Goal: Transaction & Acquisition: Purchase product/service

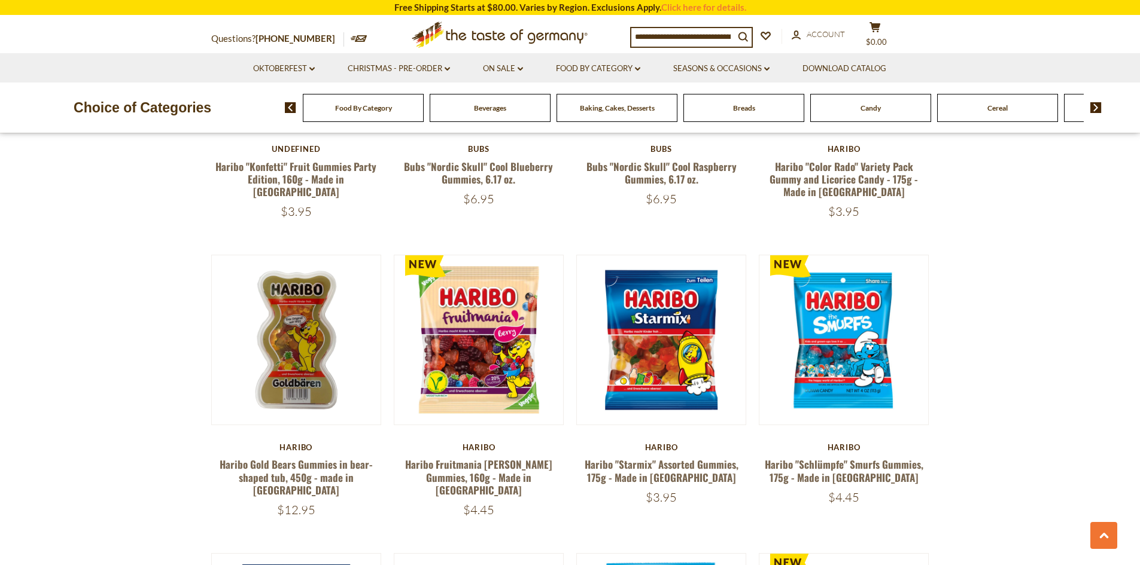
scroll to position [1975, 0]
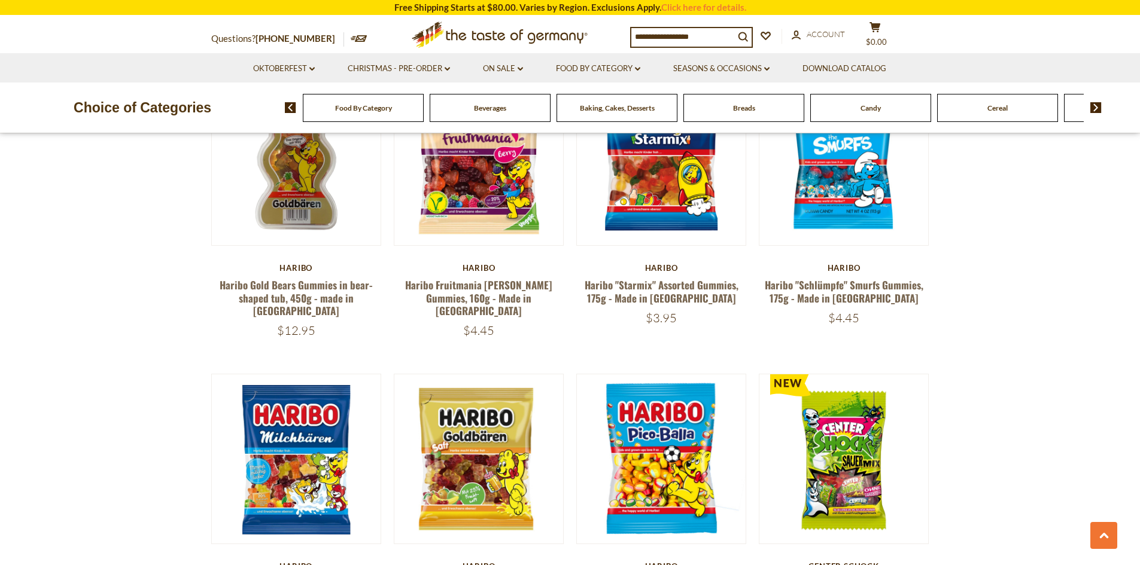
click at [424, 112] on div "Candy" at bounding box center [363, 108] width 121 height 28
click at [875, 107] on span "Candy" at bounding box center [870, 108] width 20 height 9
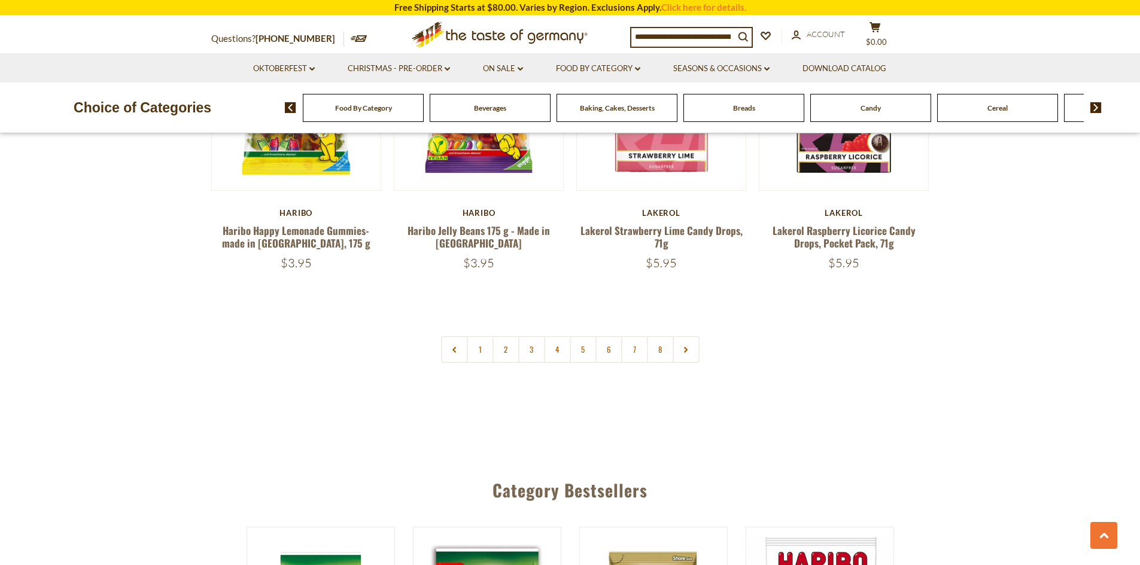
scroll to position [2932, 0]
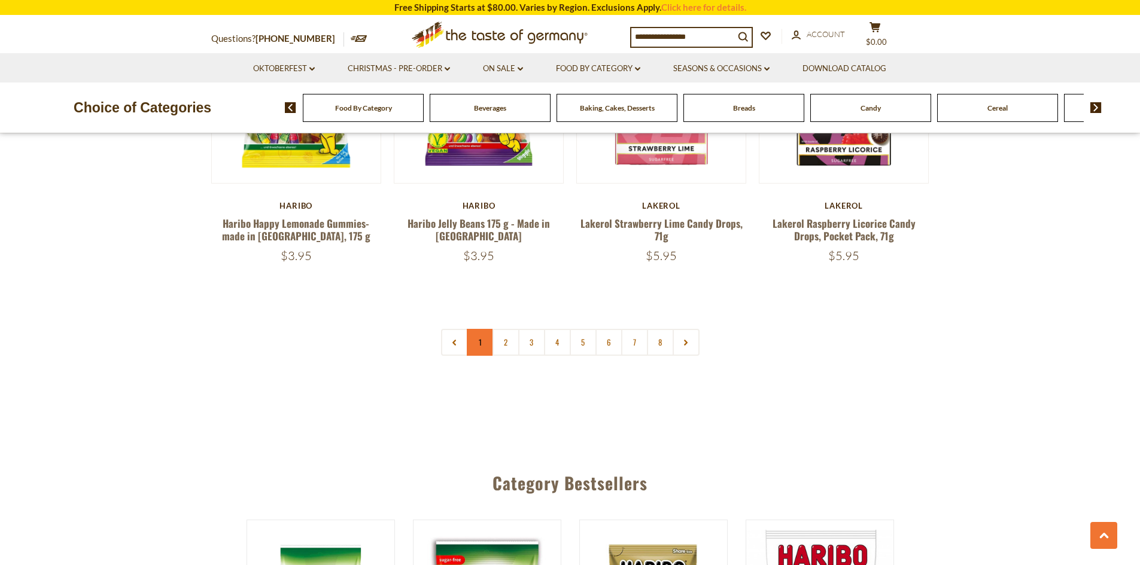
click at [485, 329] on link "1" at bounding box center [480, 342] width 27 height 27
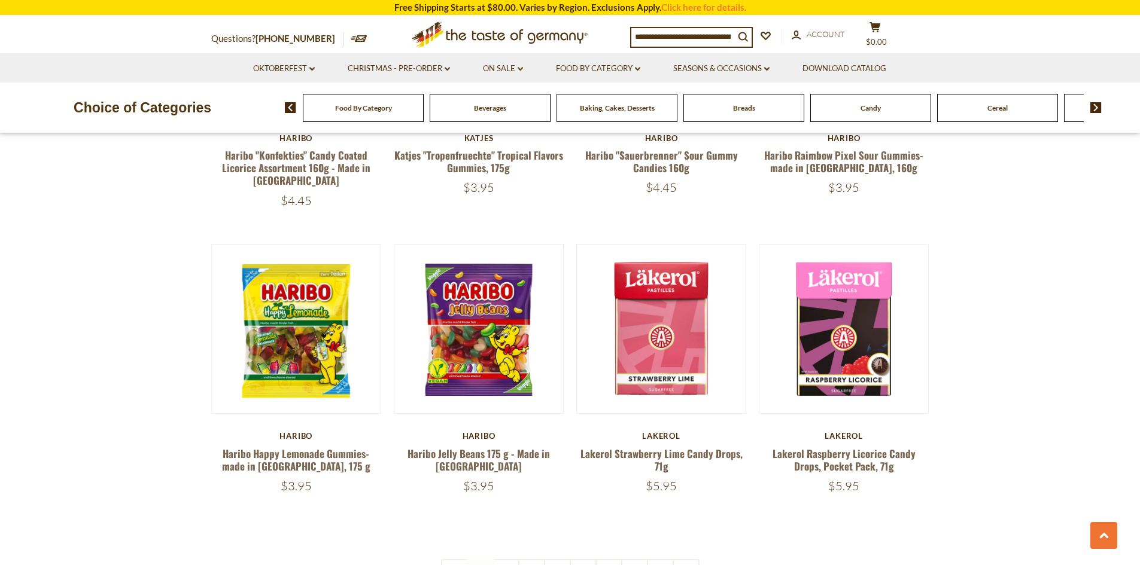
scroll to position [2777, 0]
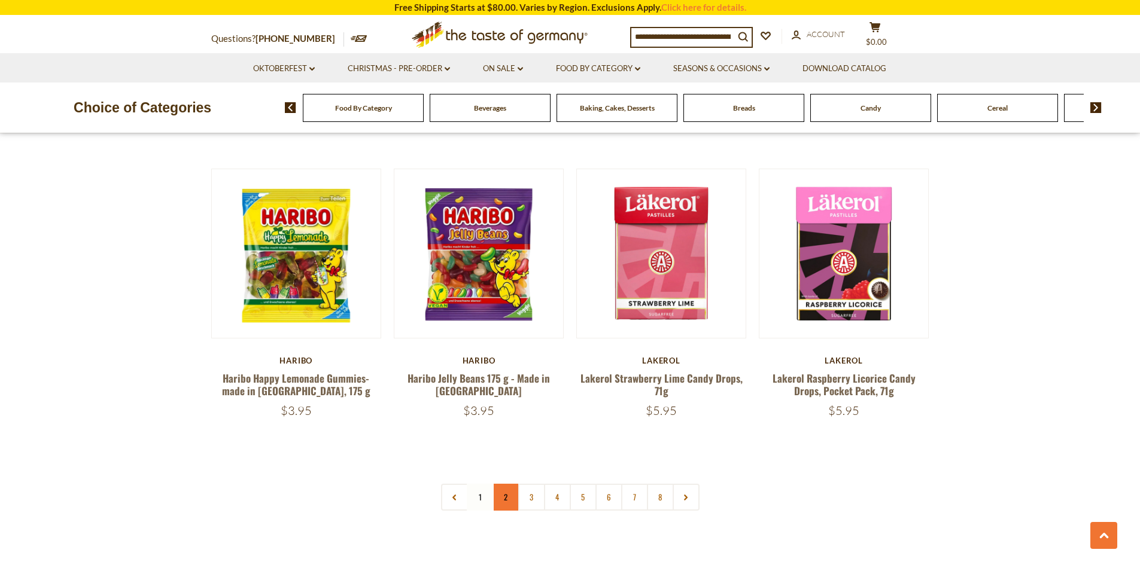
click at [500, 484] on link "2" at bounding box center [505, 497] width 27 height 27
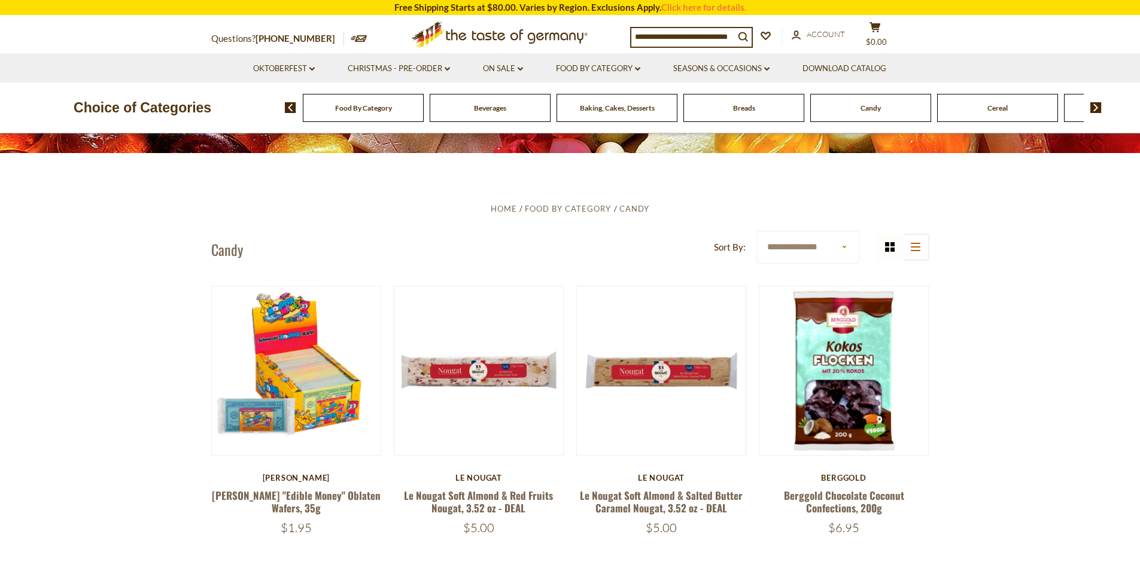
scroll to position [264, 0]
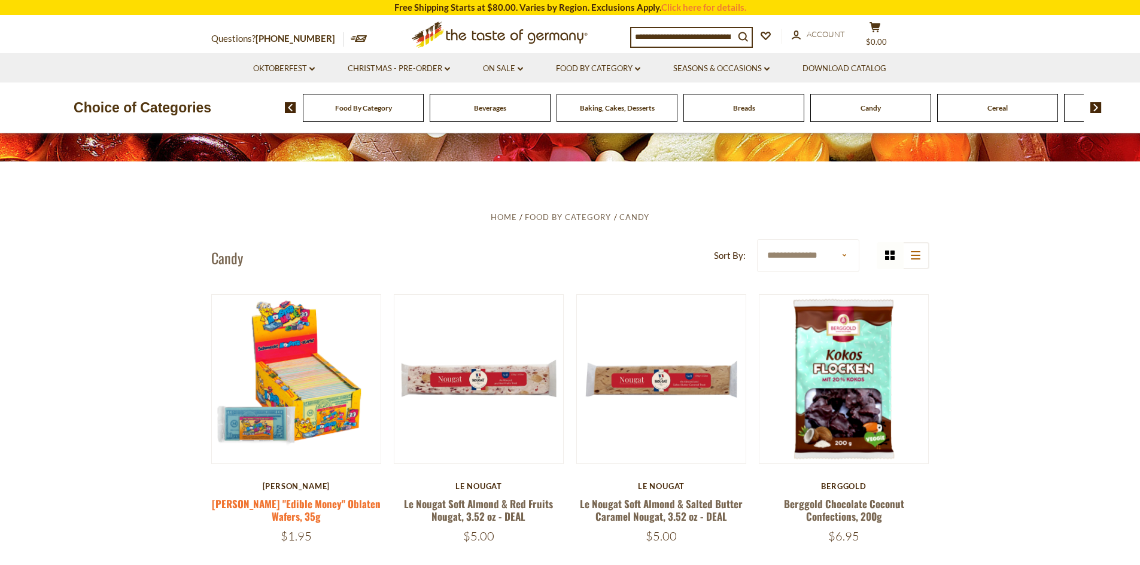
click at [339, 500] on link "Hoch "Edible Money" Oblaten Wafers, 35g" at bounding box center [296, 511] width 169 height 28
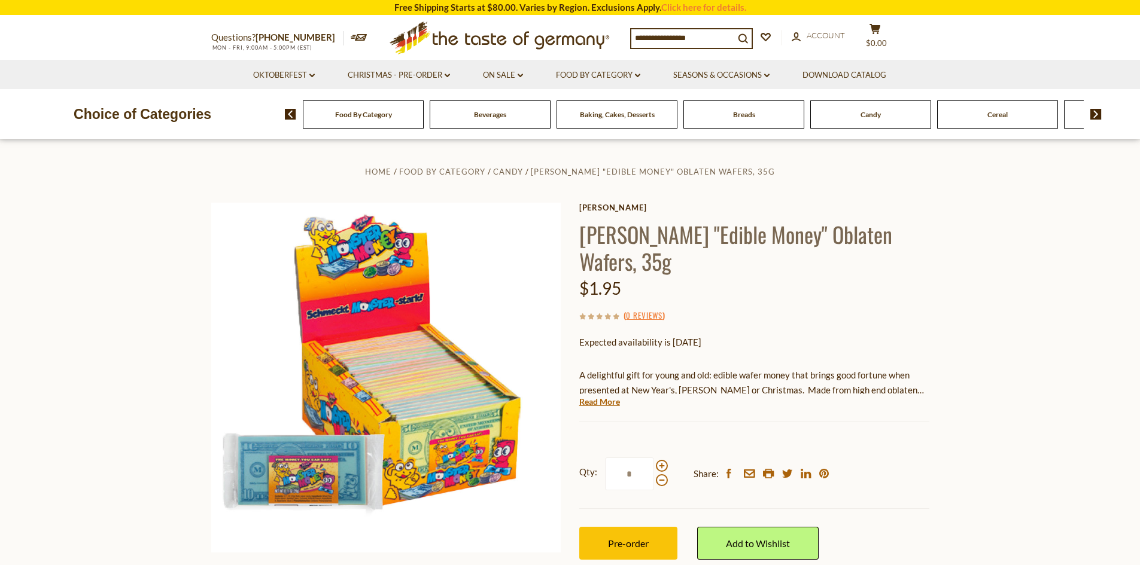
scroll to position [60, 0]
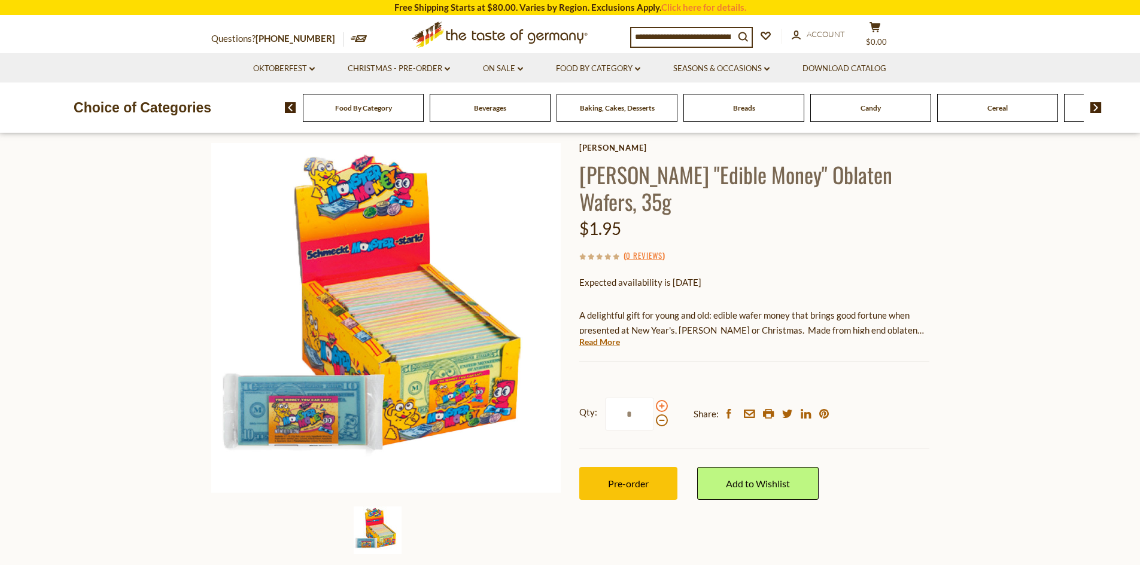
click at [659, 400] on span at bounding box center [662, 406] width 12 height 12
click at [654, 398] on input "*" at bounding box center [629, 414] width 49 height 33
click at [659, 400] on span at bounding box center [662, 406] width 12 height 12
click at [654, 398] on input "*" at bounding box center [629, 414] width 49 height 33
click at [659, 400] on span at bounding box center [662, 406] width 12 height 12
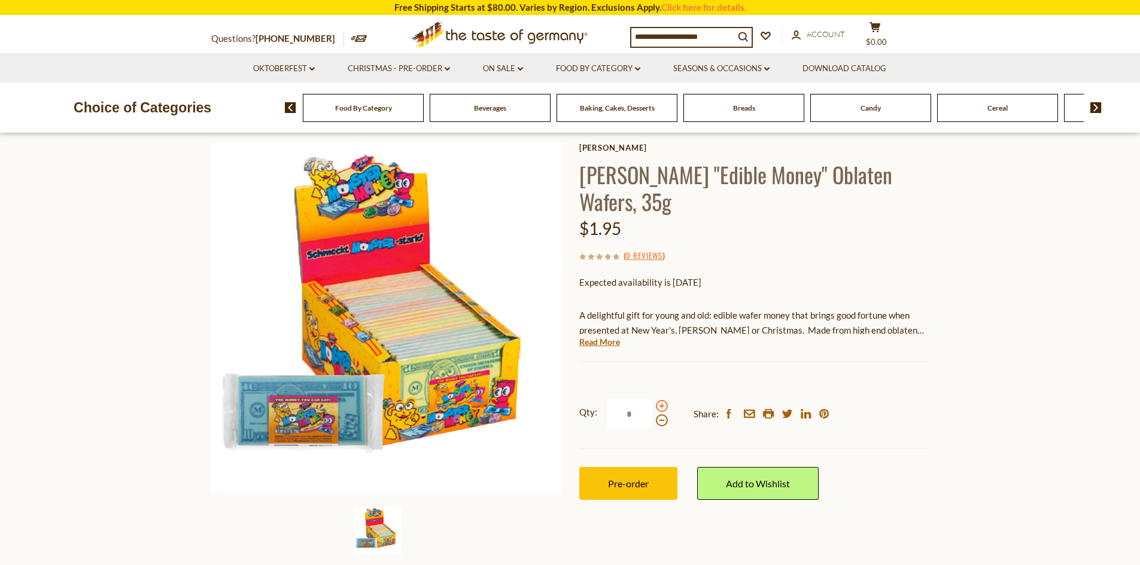
click at [654, 398] on input "*" at bounding box center [629, 414] width 49 height 33
click at [659, 400] on span at bounding box center [662, 406] width 12 height 12
click at [654, 398] on input "*" at bounding box center [629, 414] width 49 height 33
click at [659, 400] on span at bounding box center [662, 406] width 12 height 12
click at [654, 398] on input "*" at bounding box center [629, 414] width 49 height 33
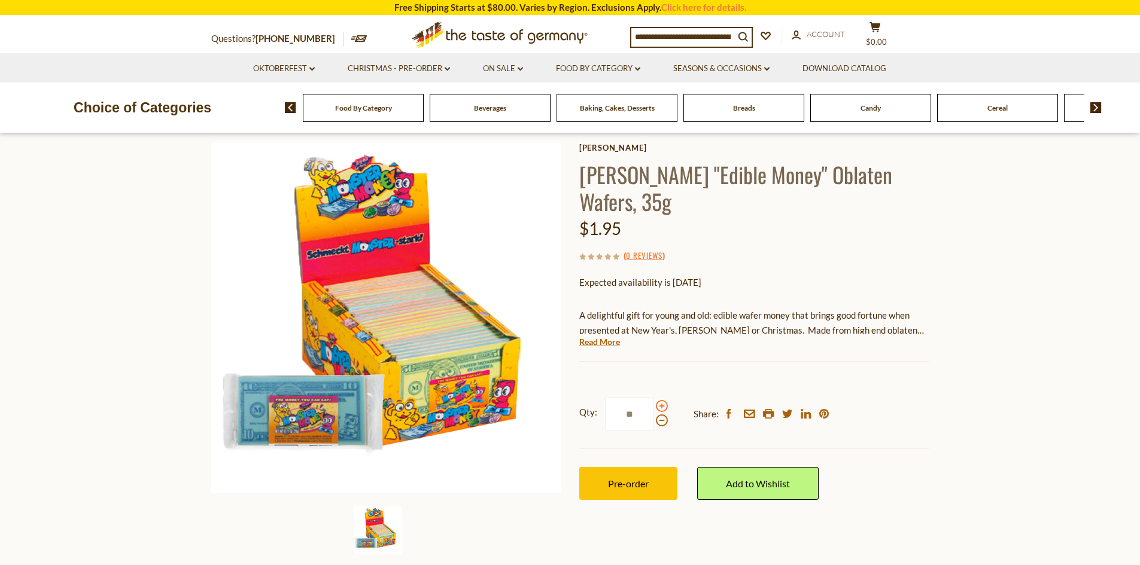
click at [659, 400] on span at bounding box center [662, 406] width 12 height 12
click at [654, 398] on input "**" at bounding box center [629, 414] width 49 height 33
click at [659, 400] on span at bounding box center [662, 406] width 12 height 12
click at [654, 398] on input "**" at bounding box center [629, 414] width 49 height 33
drag, startPoint x: 637, startPoint y: 390, endPoint x: 615, endPoint y: 394, distance: 22.4
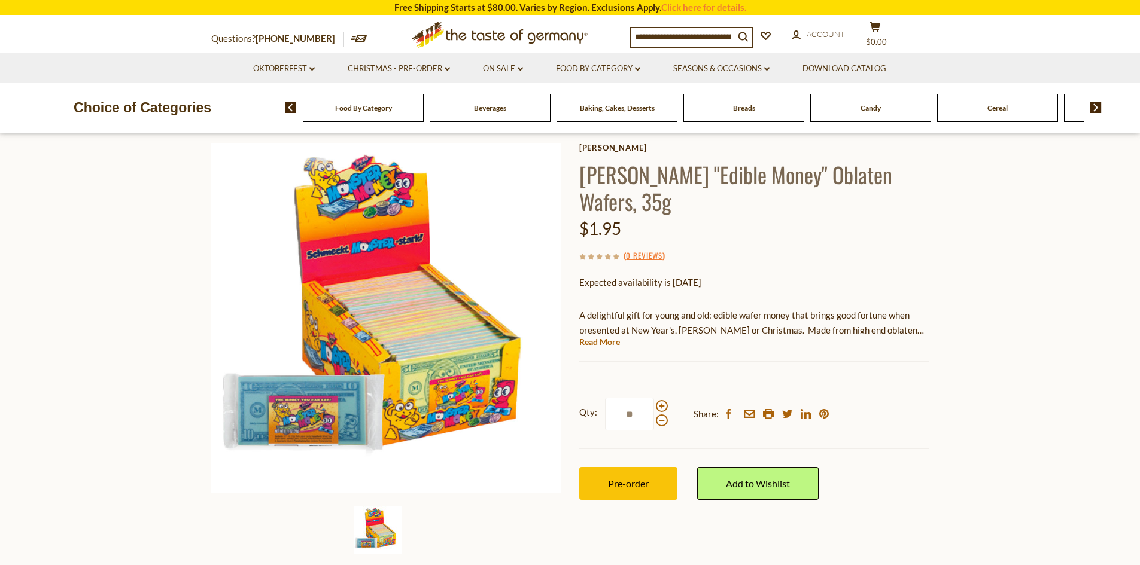
click at [615, 398] on input "**" at bounding box center [629, 414] width 49 height 33
type input "**"
click at [937, 373] on div "Home Food By Category Candy Hoch "Edible Money" Oblaten Wafers, 35g Kuechle Hoc…" at bounding box center [570, 334] width 736 height 460
click at [868, 108] on span "Candy" at bounding box center [870, 108] width 20 height 9
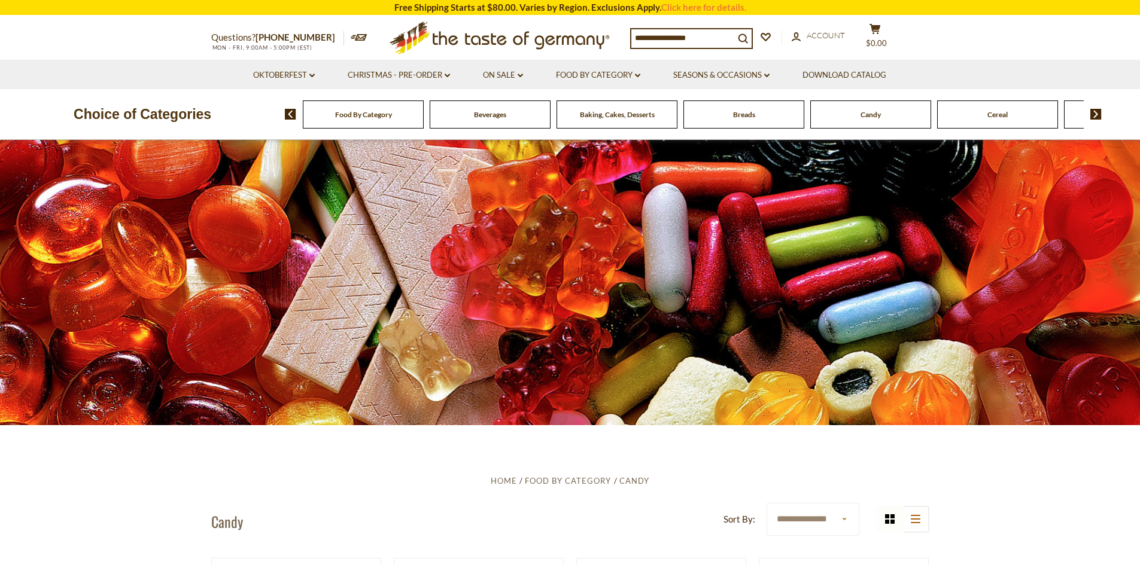
click at [424, 107] on div "Candy" at bounding box center [363, 115] width 121 height 28
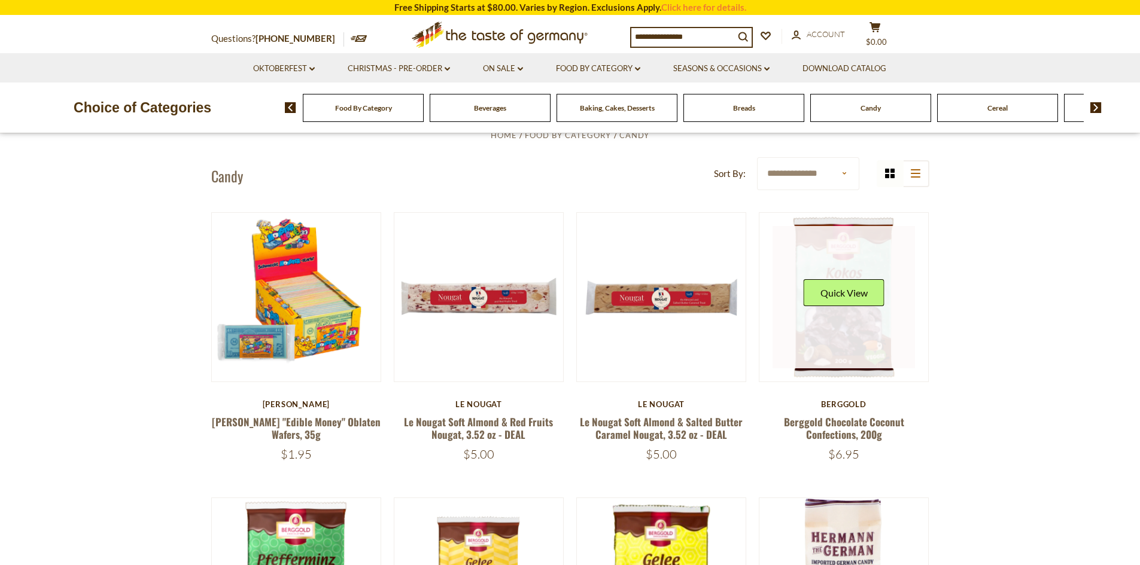
scroll to position [419, 0]
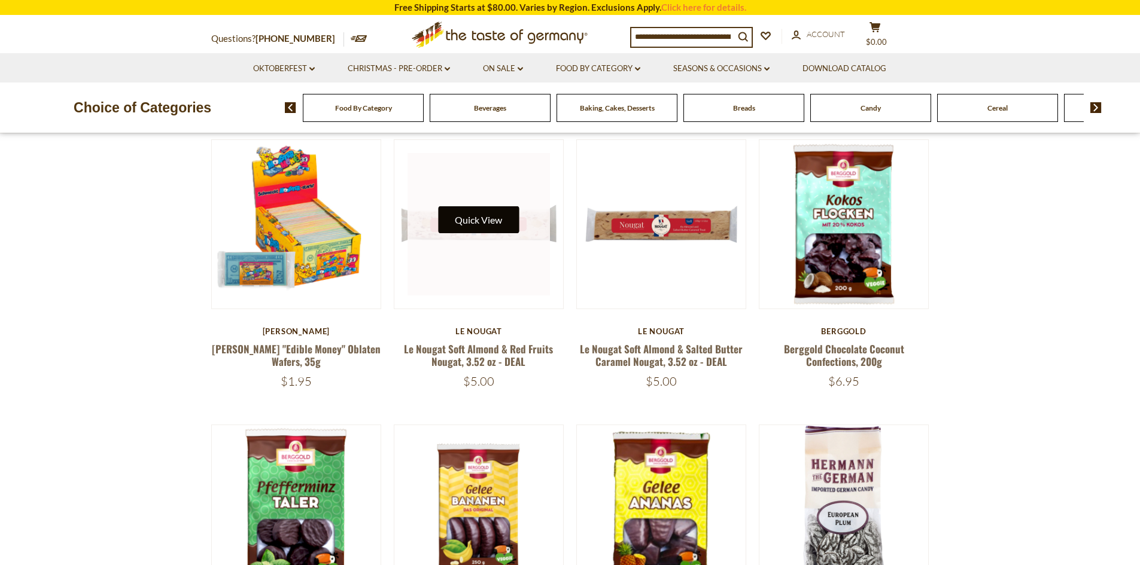
click at [476, 224] on button "Quick View" at bounding box center [478, 219] width 81 height 27
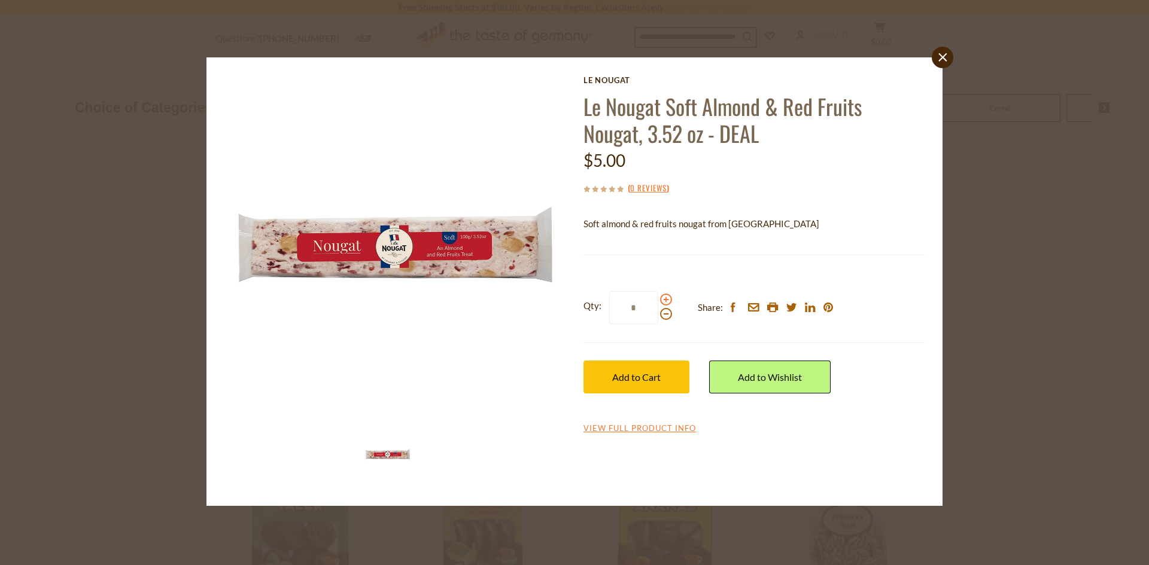
click at [664, 300] on span at bounding box center [666, 300] width 12 height 12
click at [658, 300] on input "*" at bounding box center [633, 307] width 49 height 33
click at [665, 300] on span at bounding box center [666, 300] width 12 height 12
click at [658, 300] on input "*" at bounding box center [633, 307] width 49 height 33
type input "*"
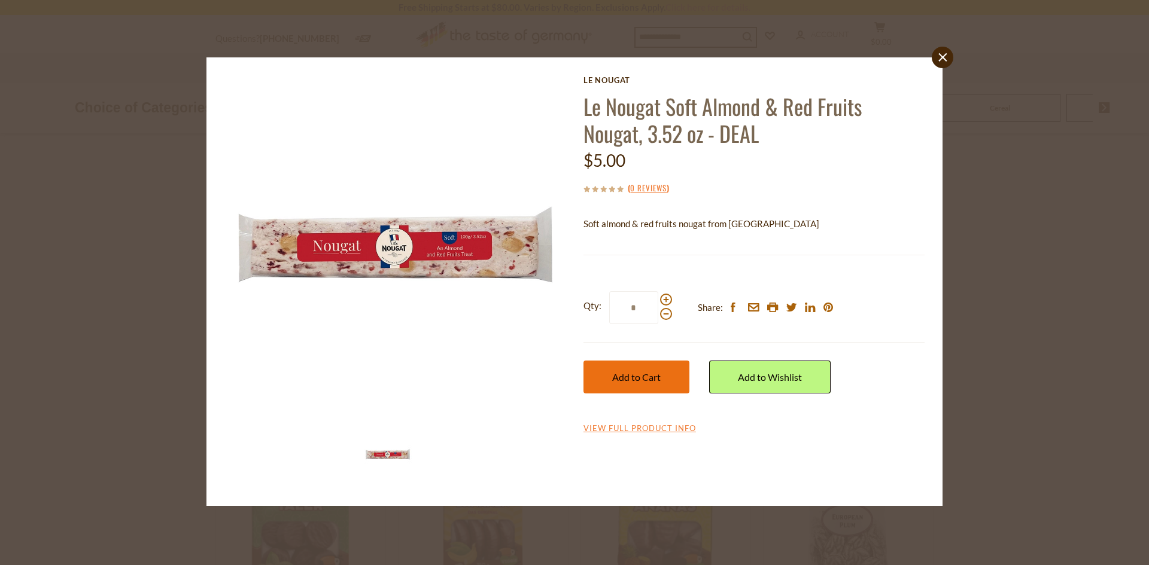
click at [637, 379] on span "Add to Cart" at bounding box center [636, 377] width 48 height 11
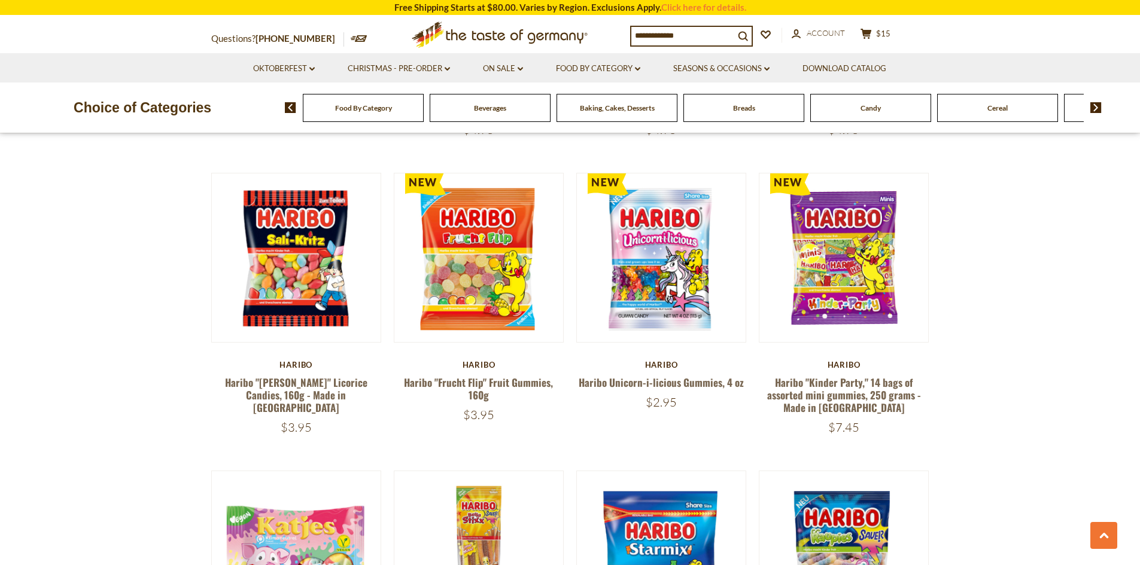
scroll to position [957, 0]
click at [700, 41] on input at bounding box center [682, 35] width 103 height 17
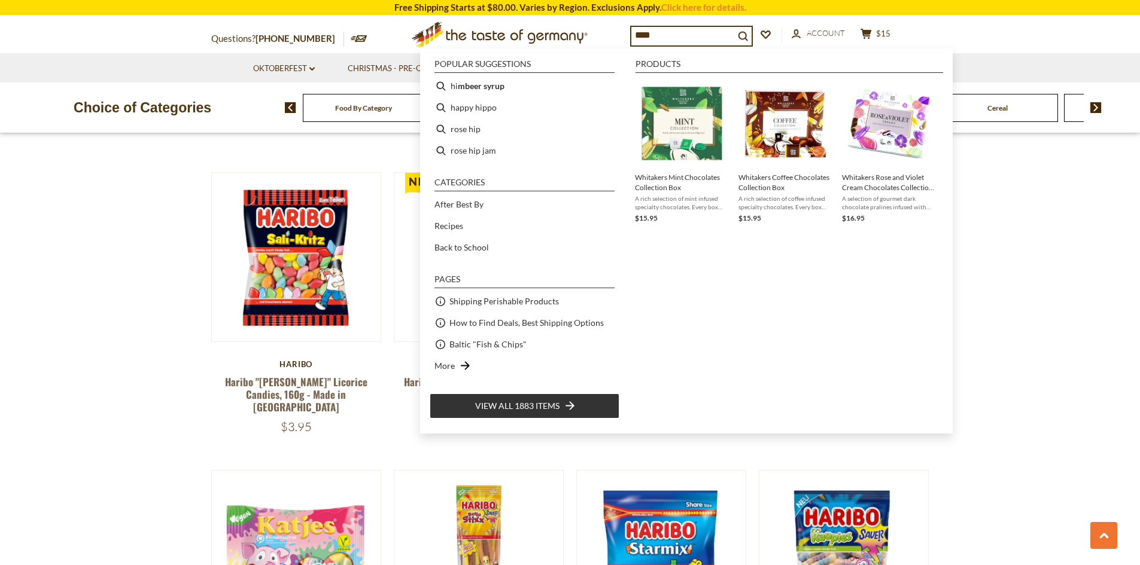
type input "*****"
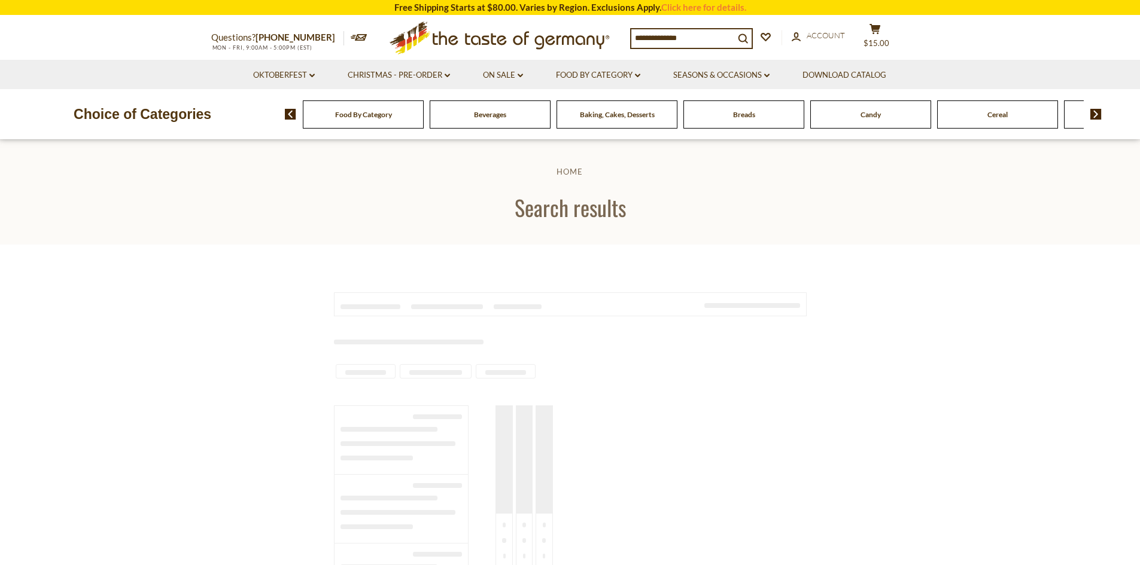
type input "*****"
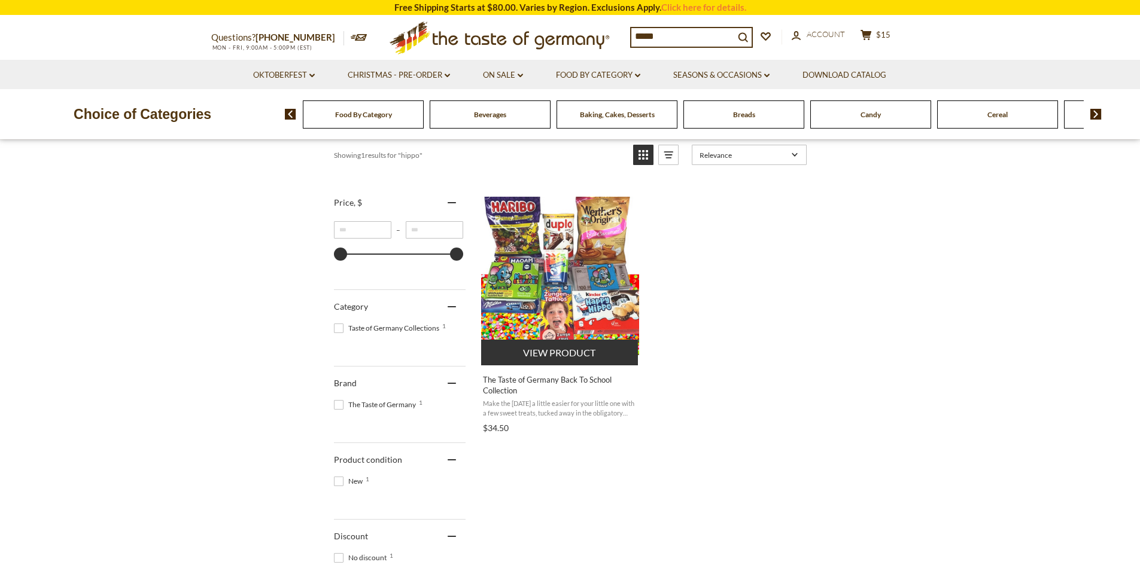
scroll to position [180, 0]
click at [551, 283] on img "The Taste of Germany Back To School Collection" at bounding box center [560, 275] width 159 height 159
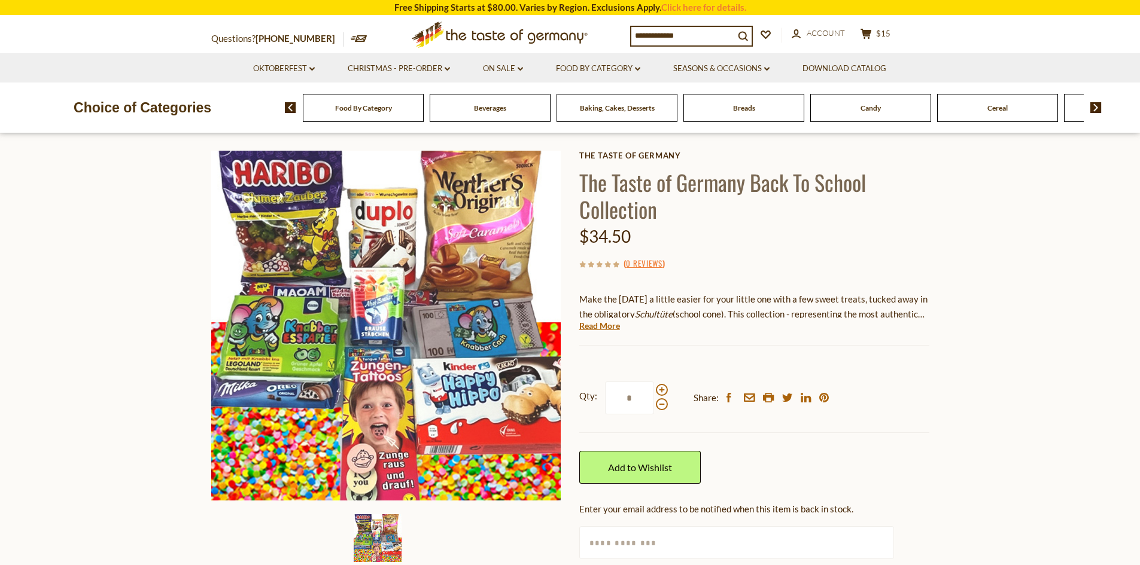
scroll to position [120, 0]
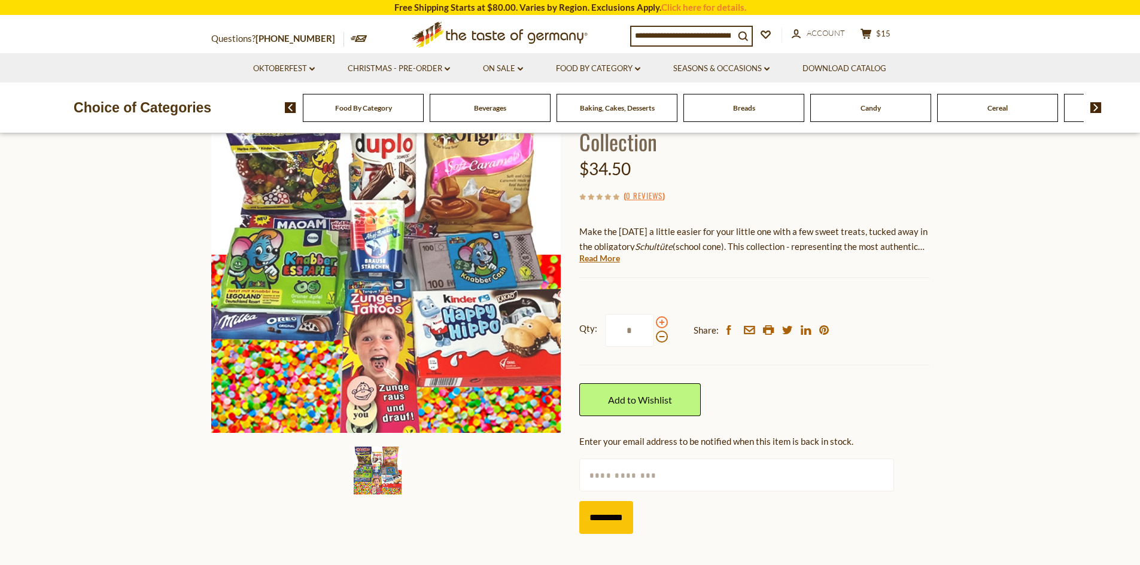
click at [659, 326] on span at bounding box center [662, 323] width 12 height 12
click at [654, 326] on input "*" at bounding box center [629, 330] width 49 height 33
click at [597, 257] on link "Read More" at bounding box center [599, 259] width 41 height 12
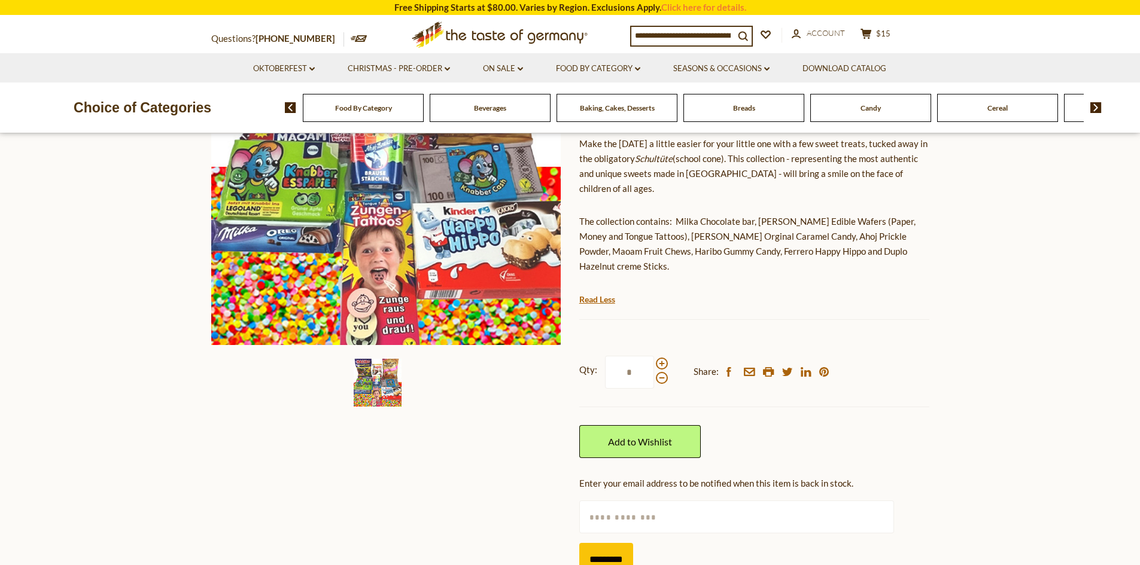
scroll to position [299, 0]
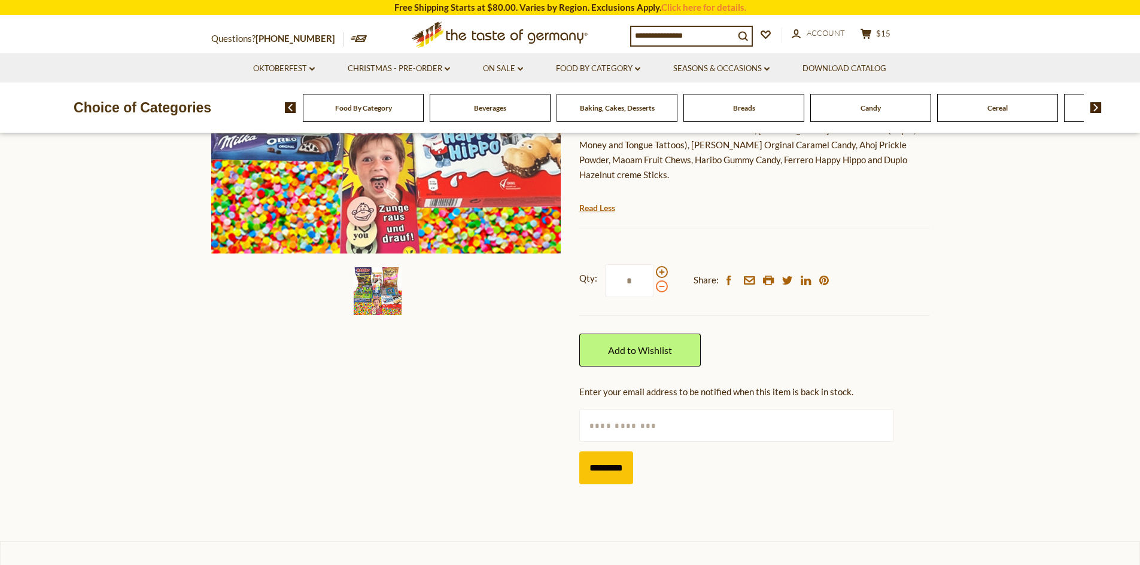
click at [660, 281] on span at bounding box center [662, 287] width 12 height 12
click at [654, 277] on input "*" at bounding box center [629, 280] width 49 height 33
type input "*"
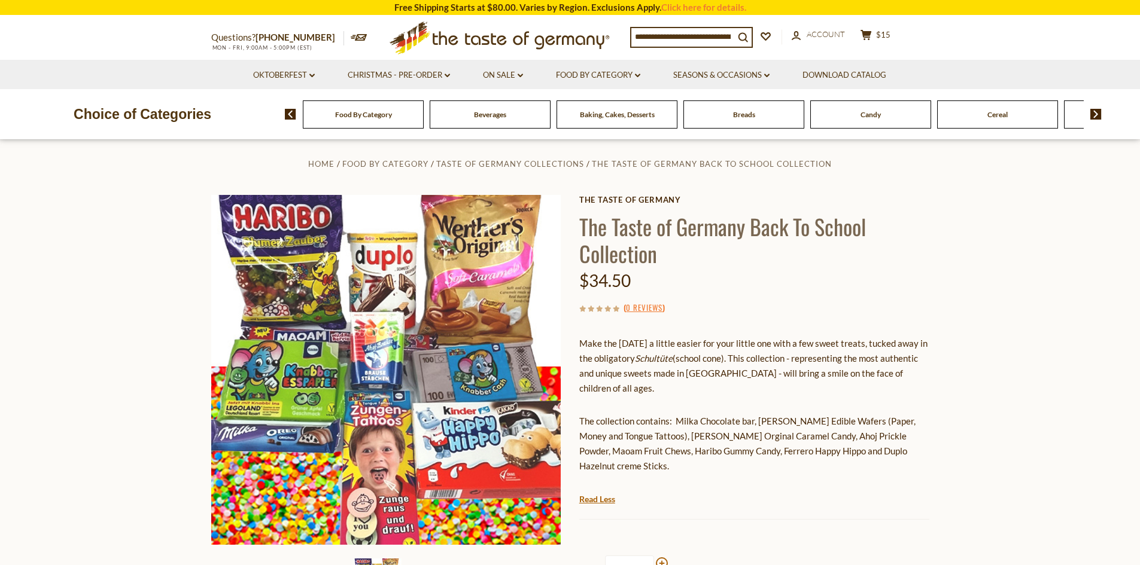
scroll to position [0, 0]
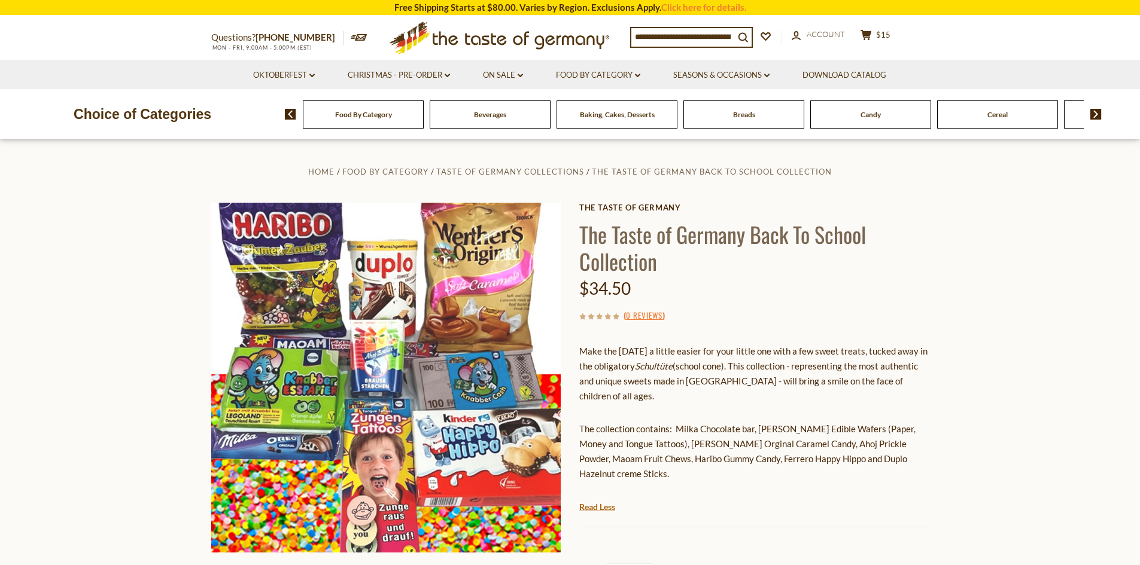
click at [424, 120] on div "Beverages" at bounding box center [363, 115] width 121 height 28
click at [489, 115] on span "Beverages" at bounding box center [490, 114] width 32 height 9
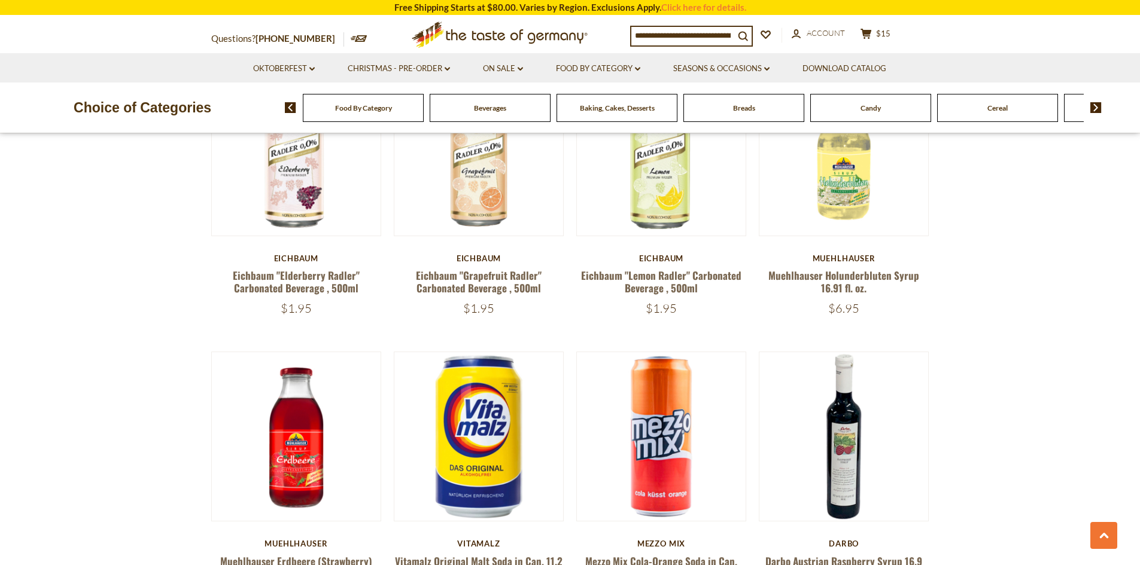
scroll to position [598, 0]
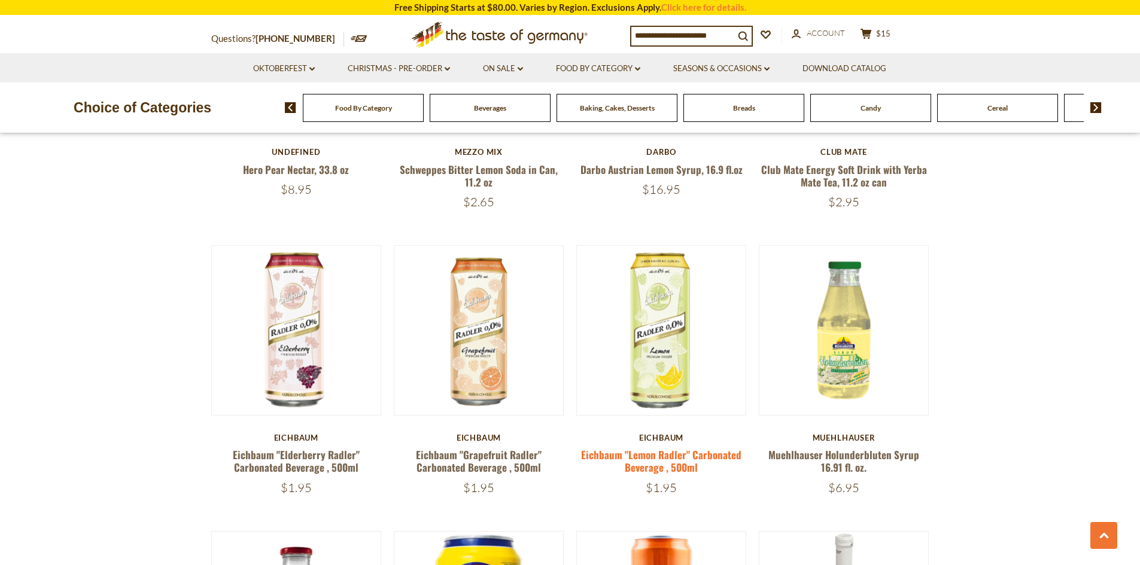
click at [667, 459] on link "Eichbaum "Lemon Radler" Carbonated Beverage , 500ml" at bounding box center [661, 462] width 160 height 28
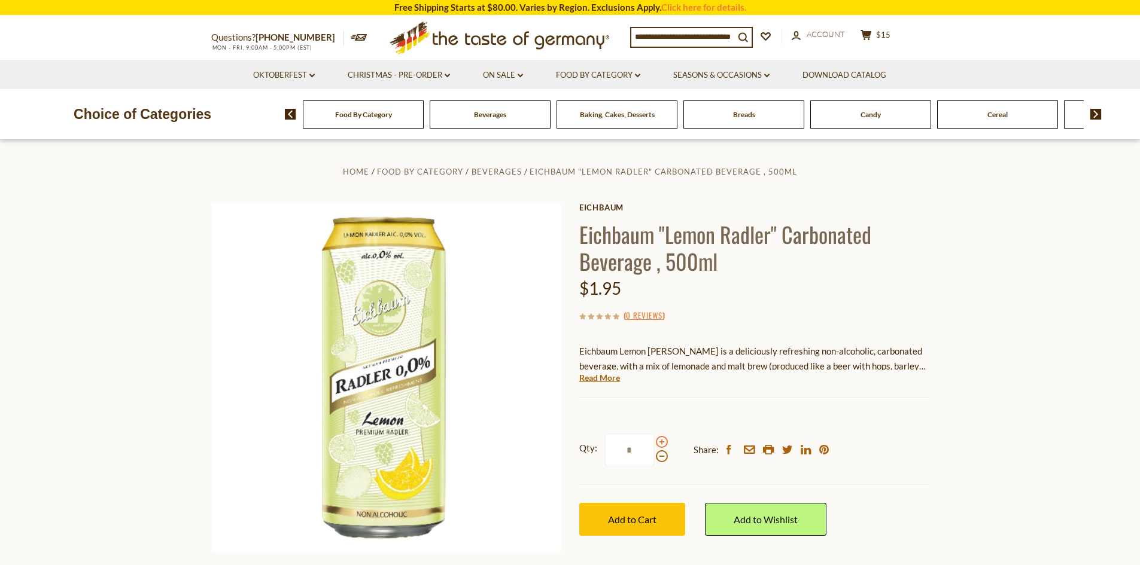
click at [658, 440] on span at bounding box center [662, 442] width 12 height 12
click at [654, 440] on input "*" at bounding box center [629, 450] width 49 height 33
type input "*"
click at [424, 123] on div "Baking, Cakes, Desserts" at bounding box center [363, 115] width 121 height 28
click at [619, 118] on span "Baking, Cakes, Desserts" at bounding box center [617, 114] width 75 height 9
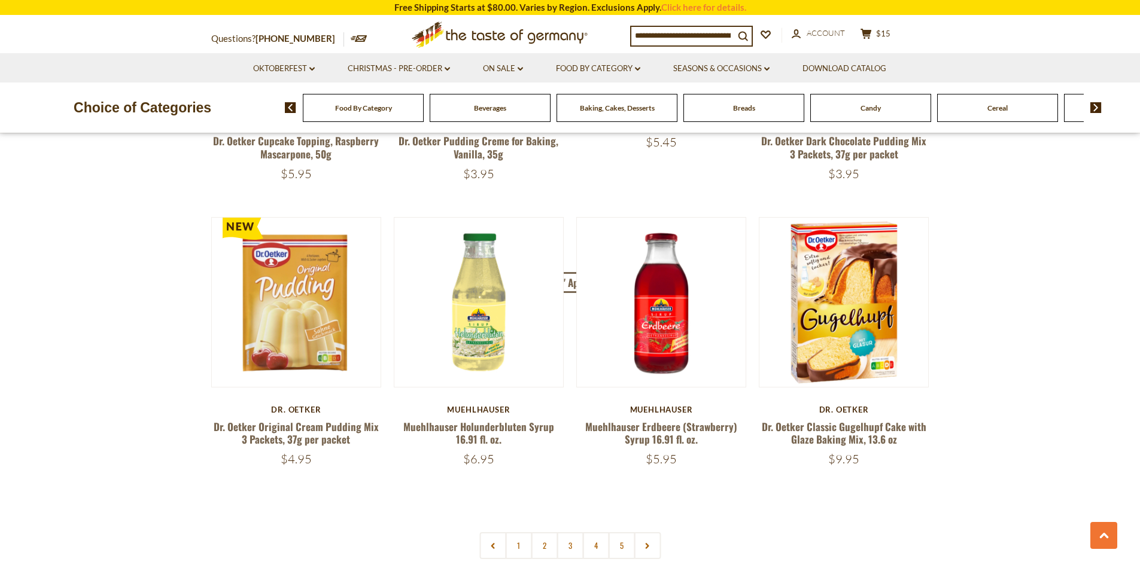
scroll to position [2633, 0]
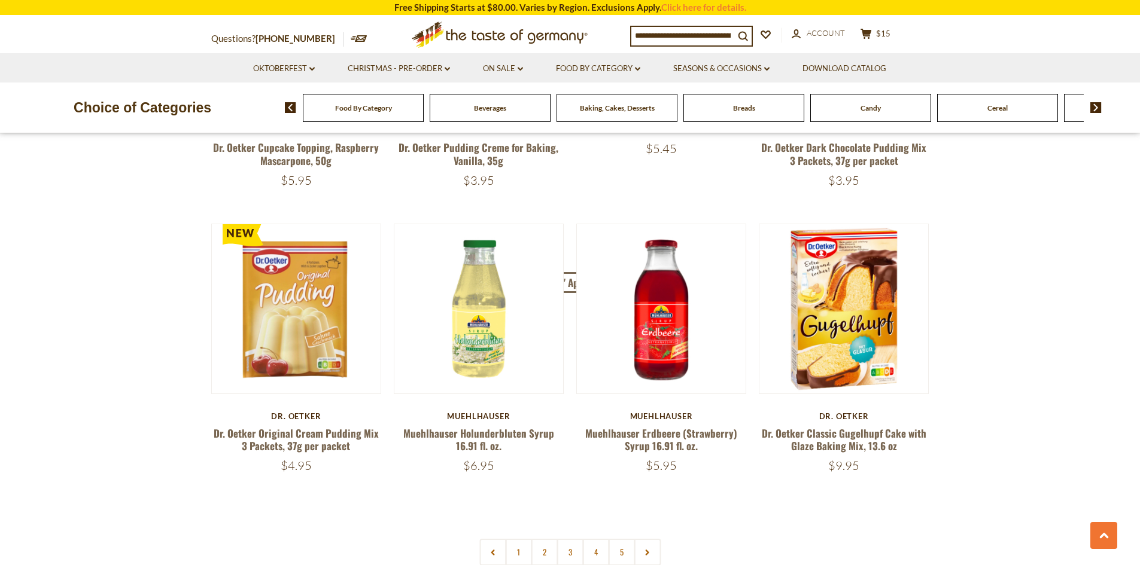
click at [1096, 108] on img at bounding box center [1095, 107] width 11 height 11
click at [967, 112] on span "Cookies" at bounding box center [966, 108] width 26 height 9
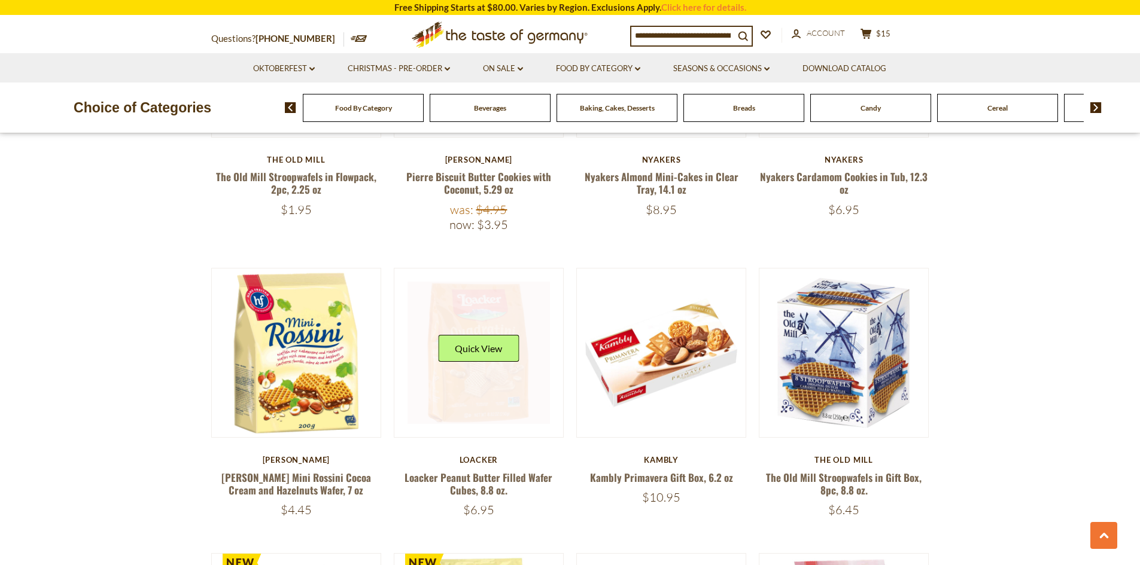
scroll to position [898, 0]
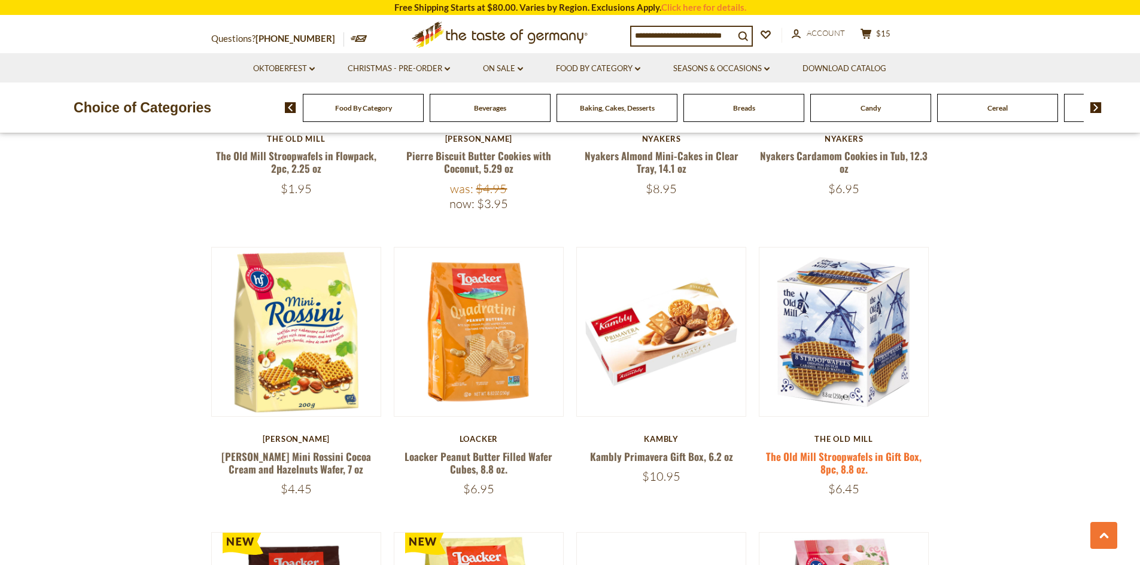
click at [855, 461] on link "The Old Mill Stroopwafels in Gift Box, 8pc, 8.8 oz." at bounding box center [844, 463] width 156 height 28
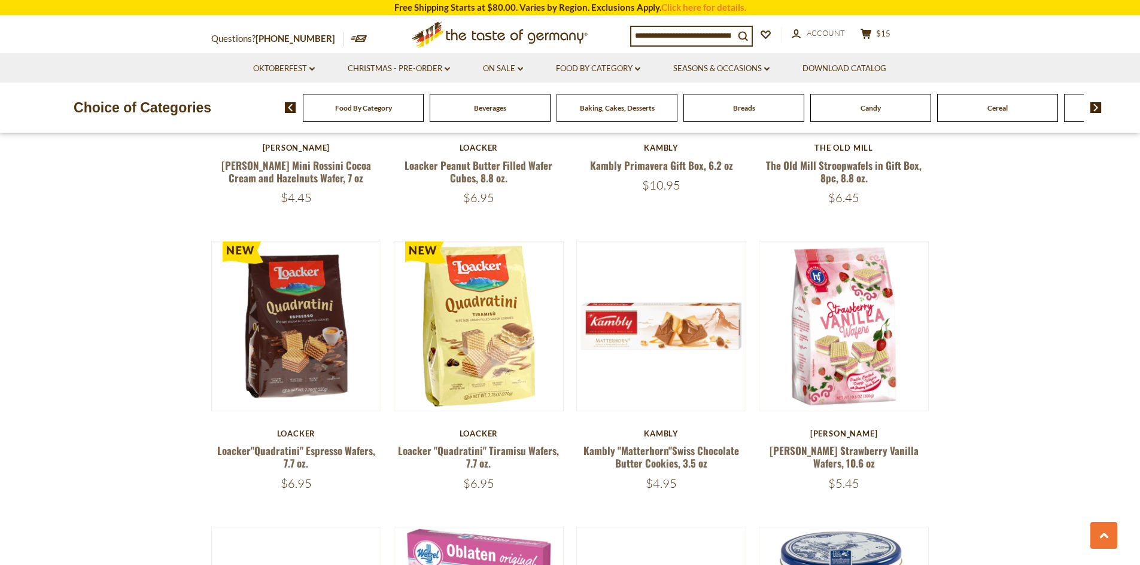
scroll to position [1197, 0]
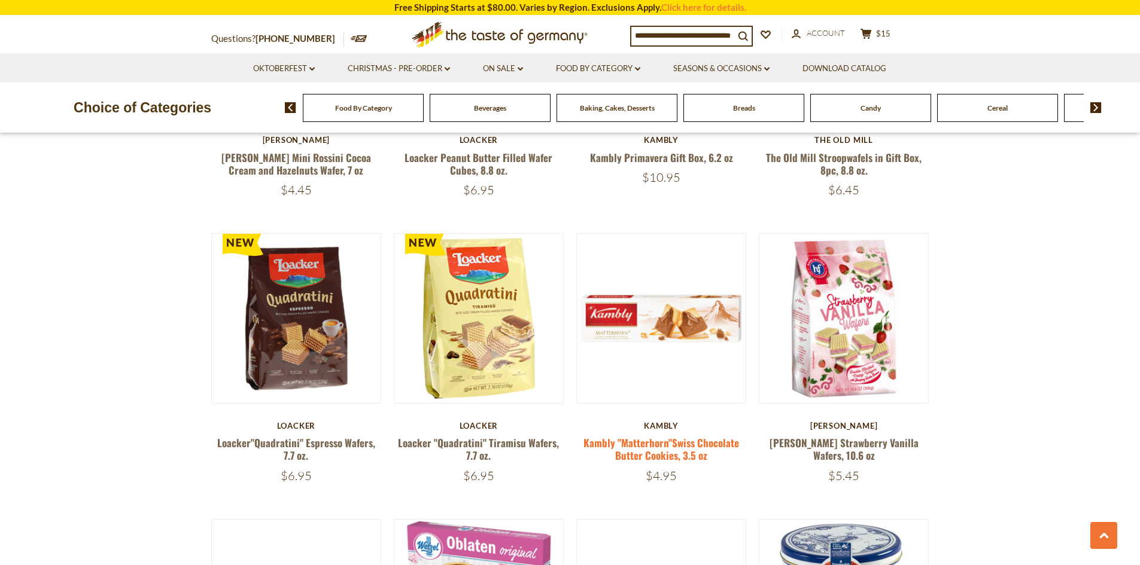
click at [650, 452] on link "Kambly "Matterhorn"Swiss Chocolate Butter Cookies, 3.5 oz" at bounding box center [661, 450] width 156 height 28
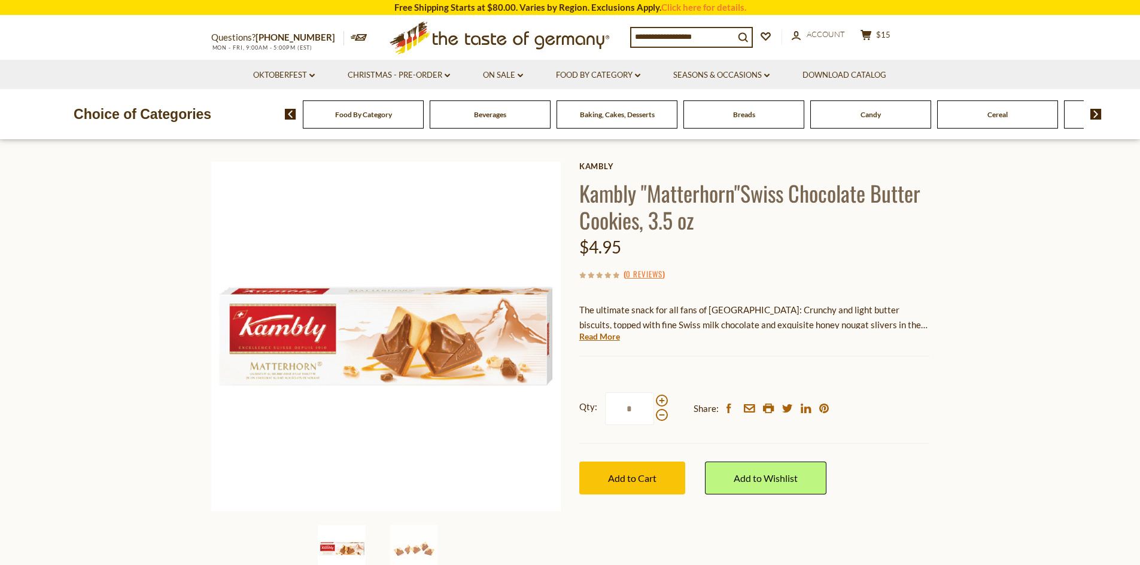
scroll to position [60, 0]
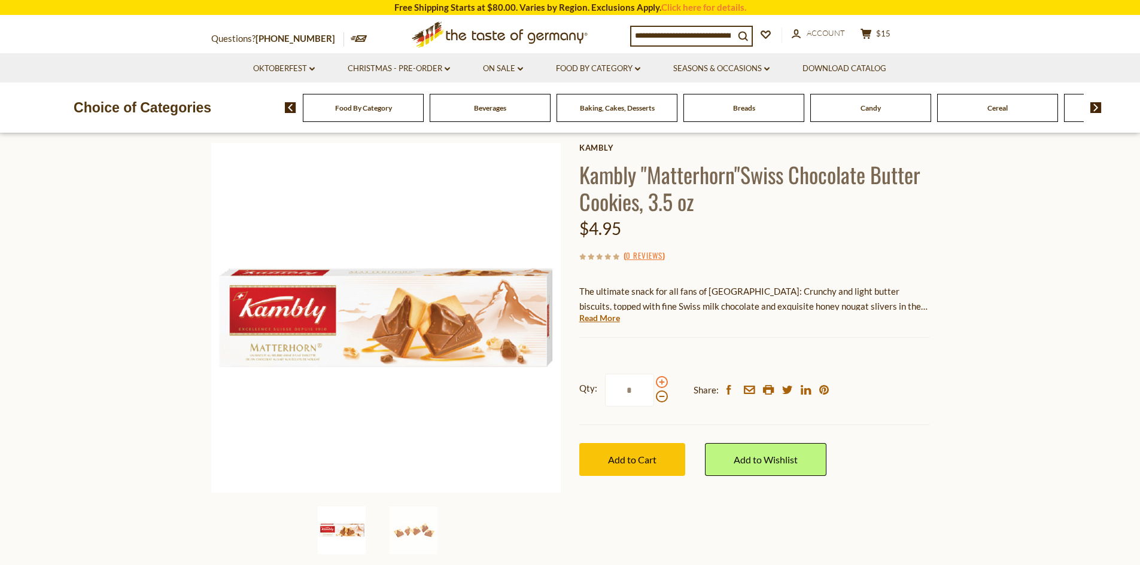
click at [662, 381] on span at bounding box center [662, 382] width 12 height 12
click at [654, 381] on input "*" at bounding box center [629, 390] width 49 height 33
type input "*"
click at [621, 470] on button "Add to Cart" at bounding box center [632, 459] width 106 height 33
click at [1097, 140] on section "Home Food By Category Cookies Kambly "Matterhorn"Swiss Chocolate Butter Cookies…" at bounding box center [570, 346] width 1140 height 532
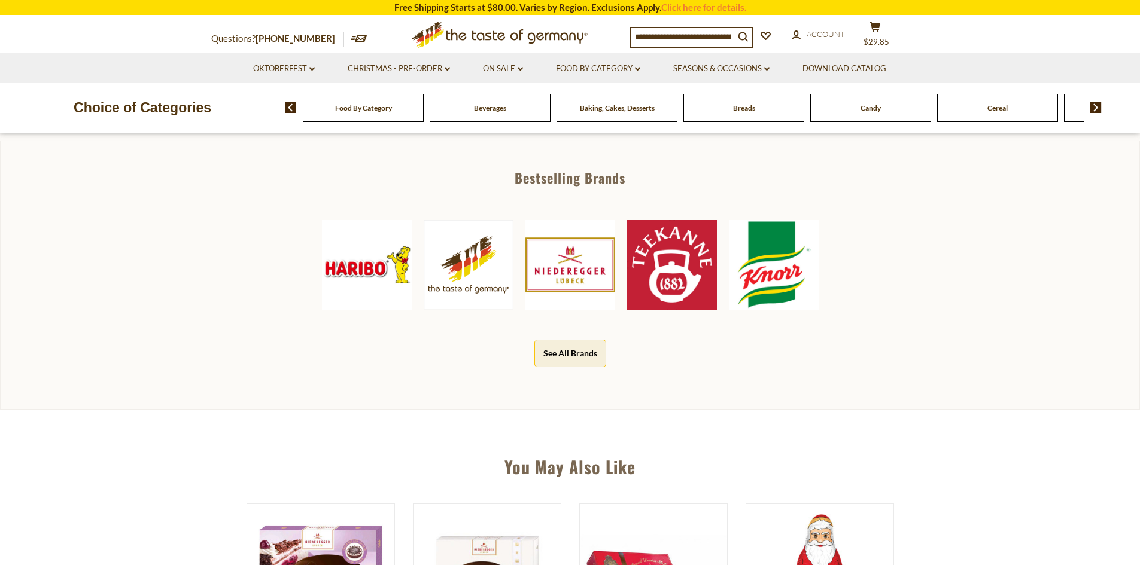
scroll to position [539, 0]
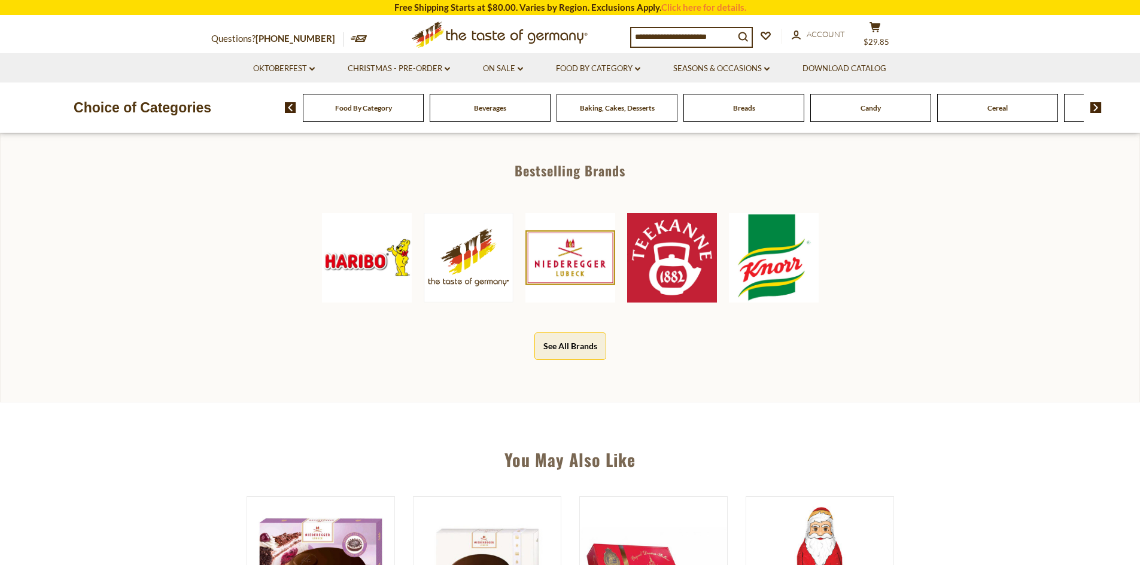
click at [470, 249] on img at bounding box center [469, 257] width 90 height 89
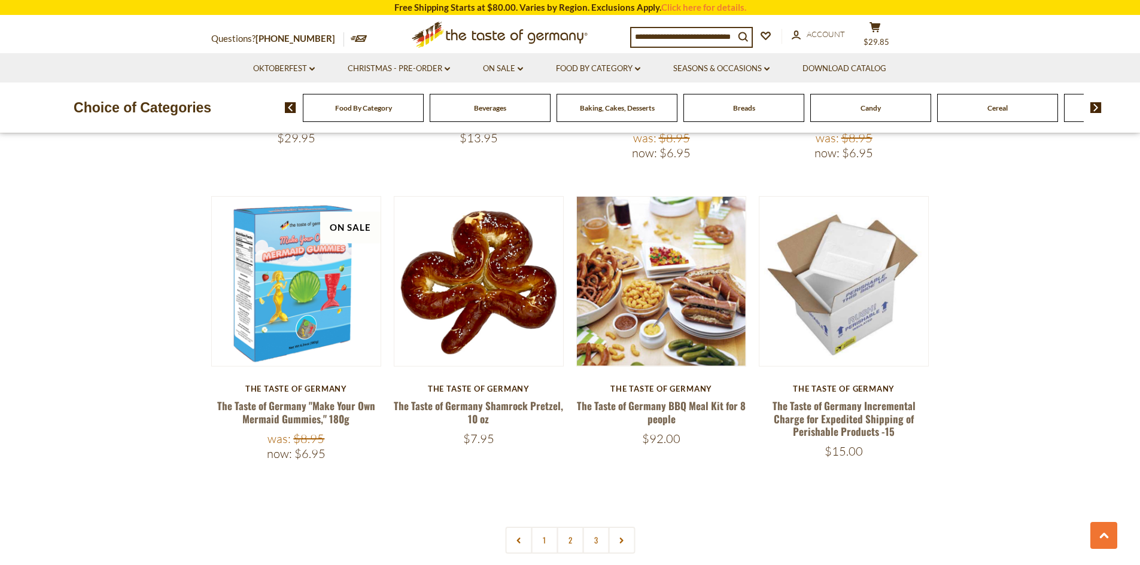
scroll to position [2393, 0]
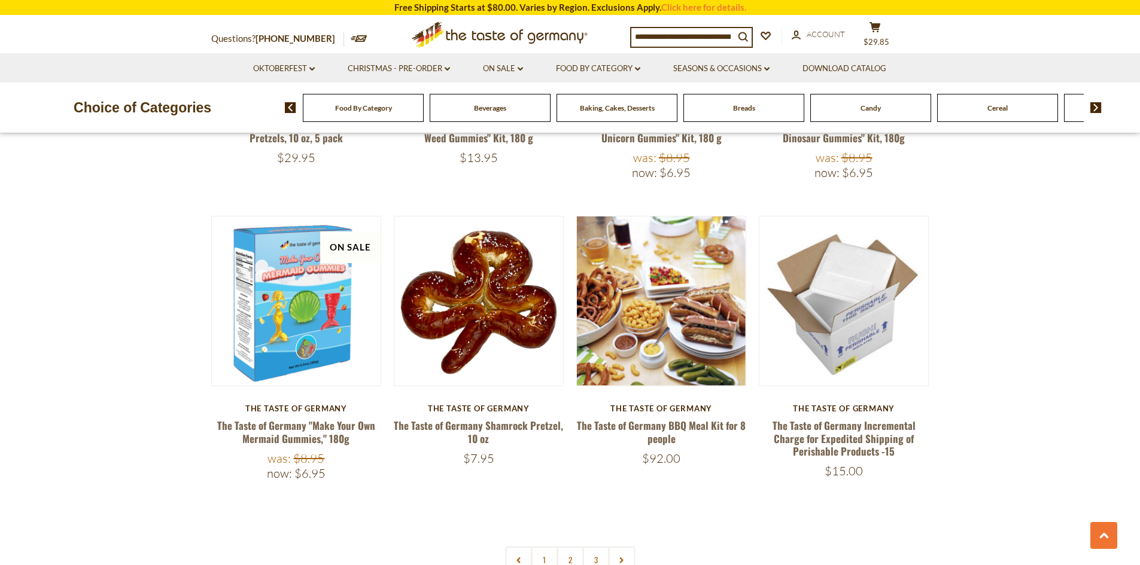
click at [1094, 111] on img at bounding box center [1095, 107] width 11 height 11
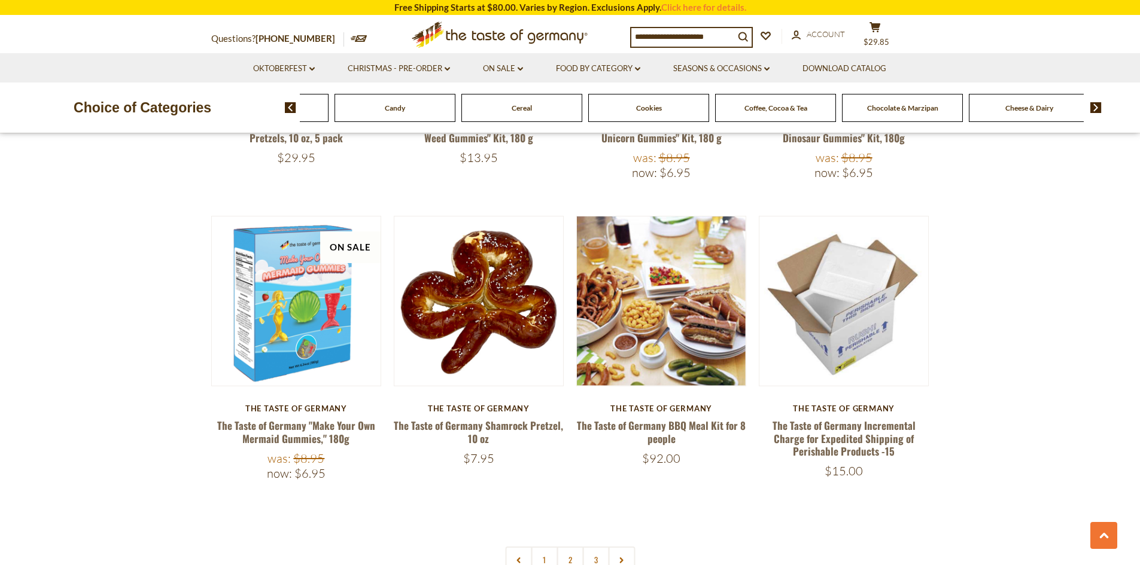
click at [767, 109] on span "Coffee, Cocoa & Tea" at bounding box center [775, 108] width 63 height 9
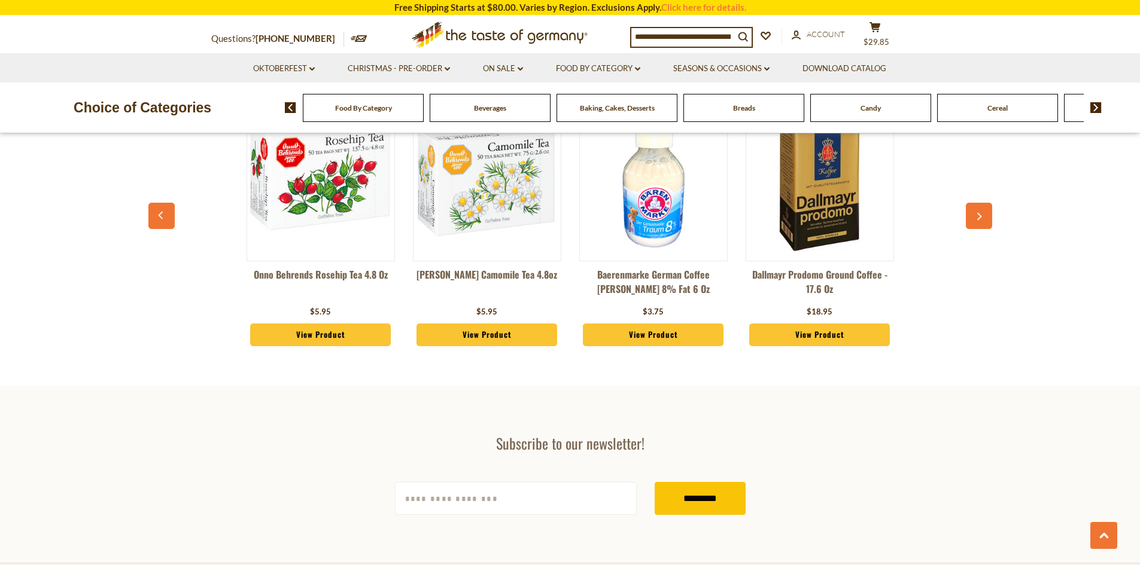
scroll to position [598, 0]
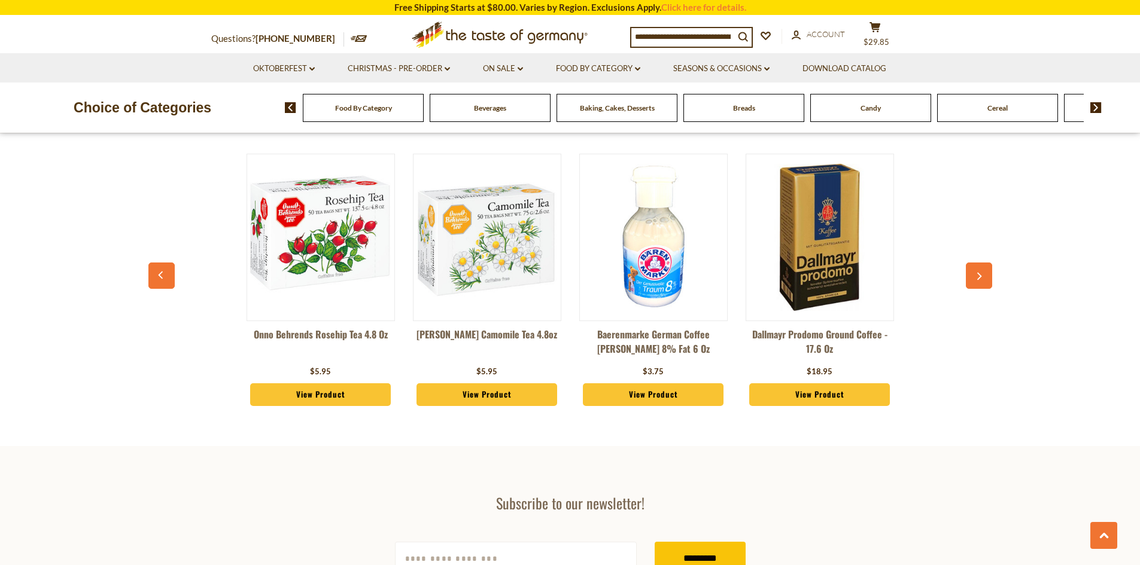
click at [793, 400] on link "View Product" at bounding box center [819, 395] width 141 height 23
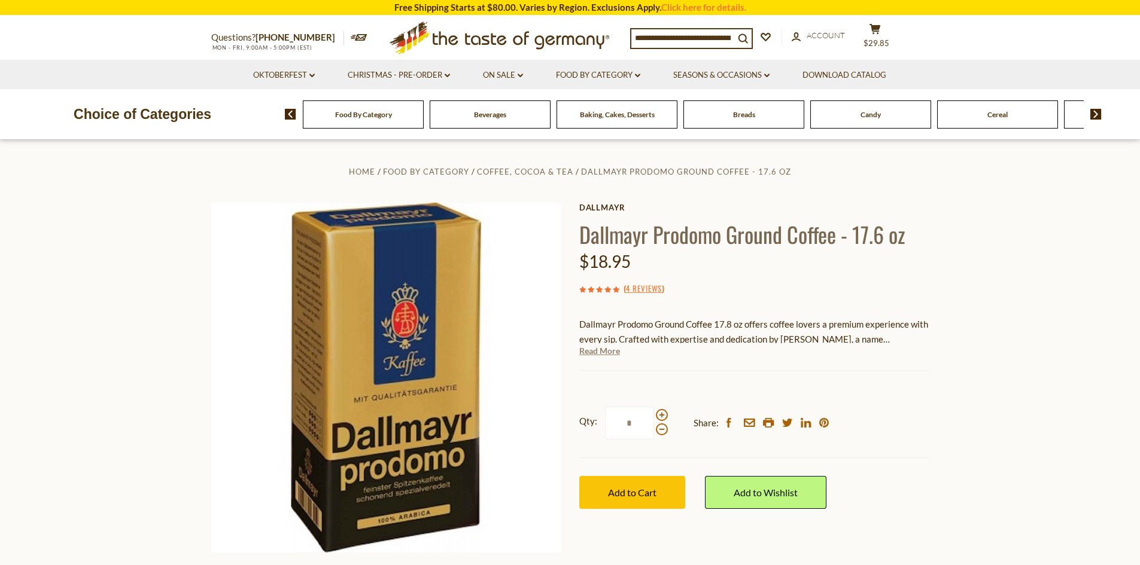
click at [606, 351] on link "Read More" at bounding box center [599, 351] width 41 height 12
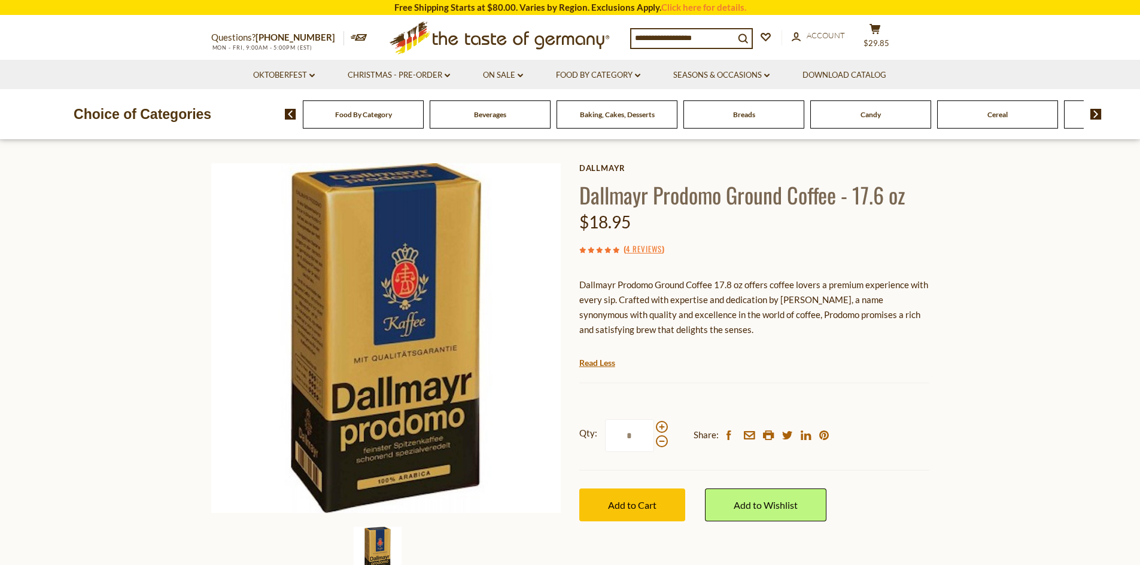
scroll to position [60, 0]
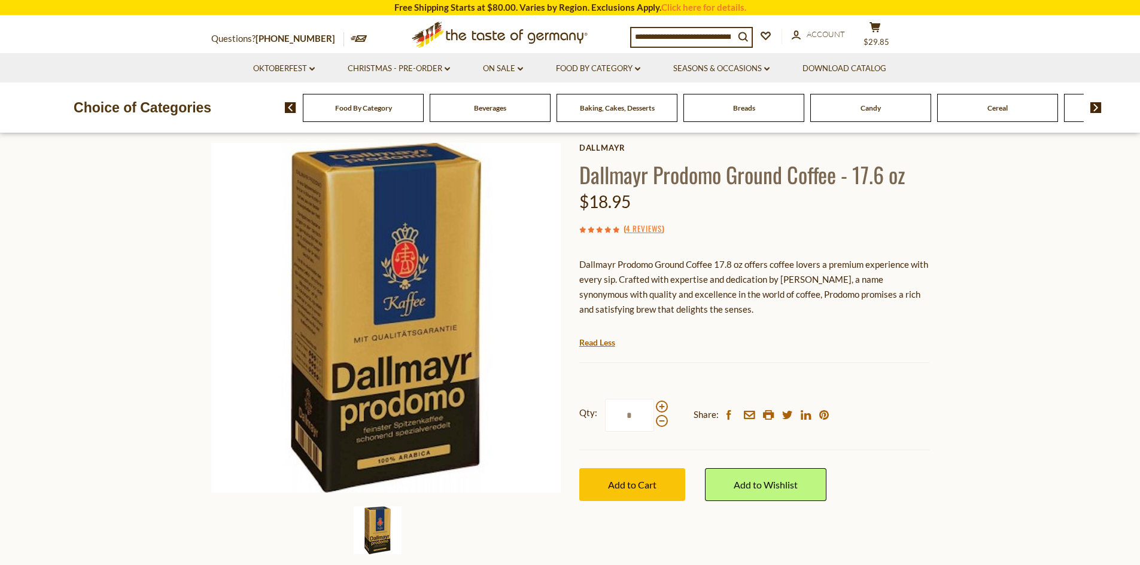
click at [1097, 108] on img at bounding box center [1095, 107] width 11 height 11
click at [738, 108] on span "Chocolate & Marzipan" at bounding box center [743, 108] width 71 height 9
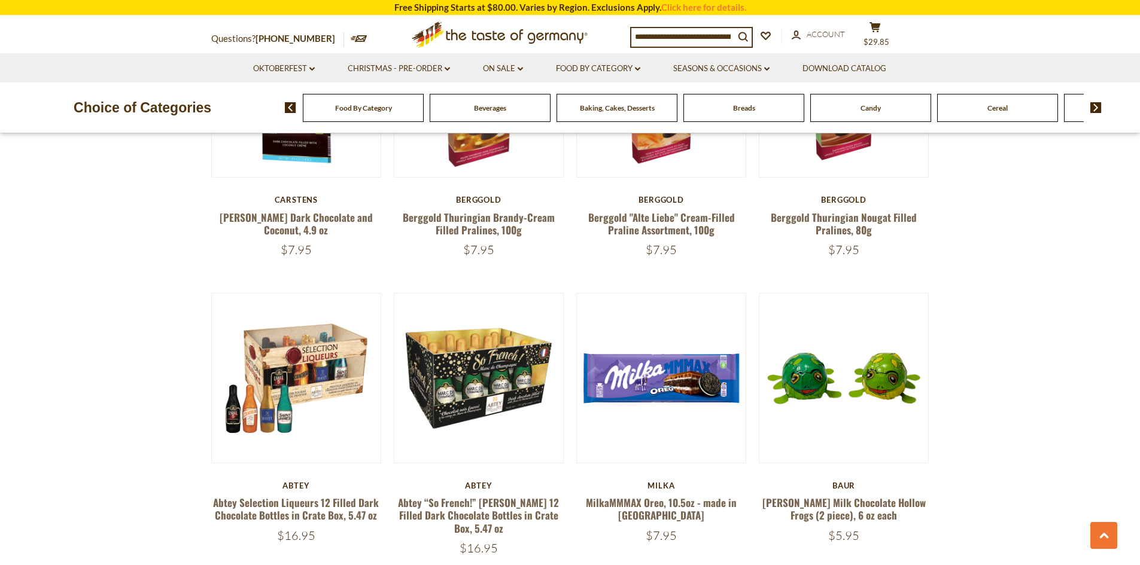
scroll to position [1496, 0]
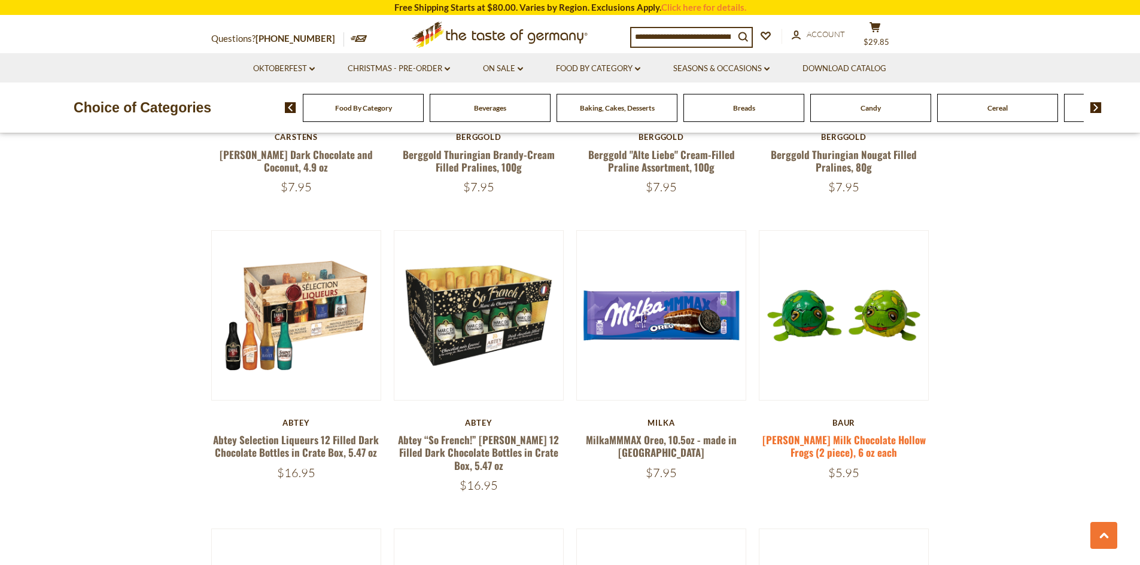
click at [834, 437] on link "[PERSON_NAME] Milk Chocolate Hollow Frogs (2 piece), 6 oz each" at bounding box center [843, 447] width 163 height 28
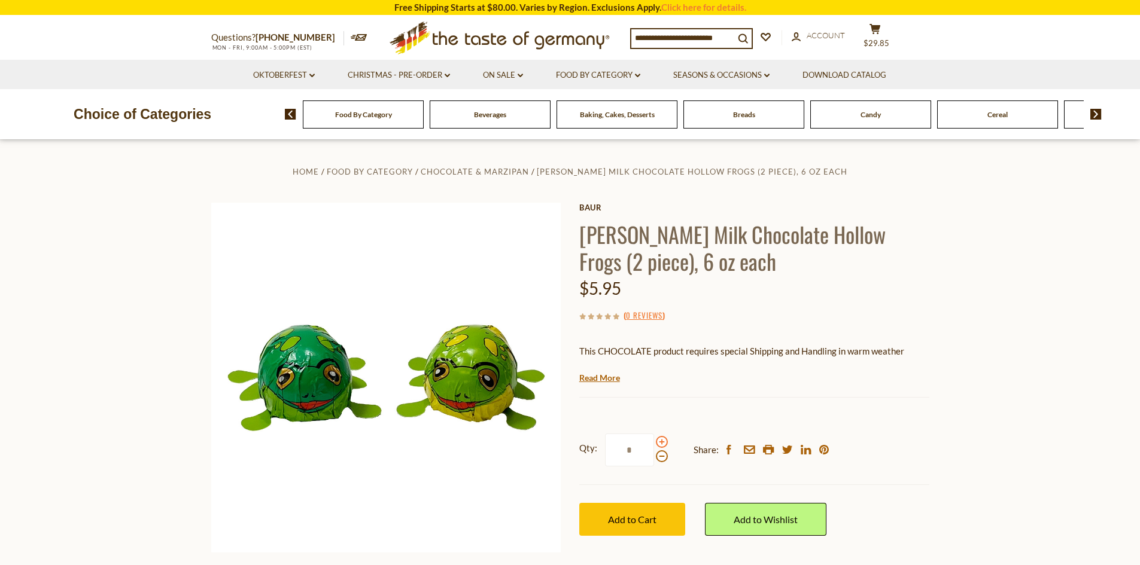
click at [667, 445] on span at bounding box center [662, 442] width 12 height 12
click at [654, 445] on input "*" at bounding box center [629, 450] width 49 height 33
click at [664, 445] on span at bounding box center [662, 442] width 12 height 12
click at [654, 445] on input "*" at bounding box center [629, 450] width 49 height 33
type input "*"
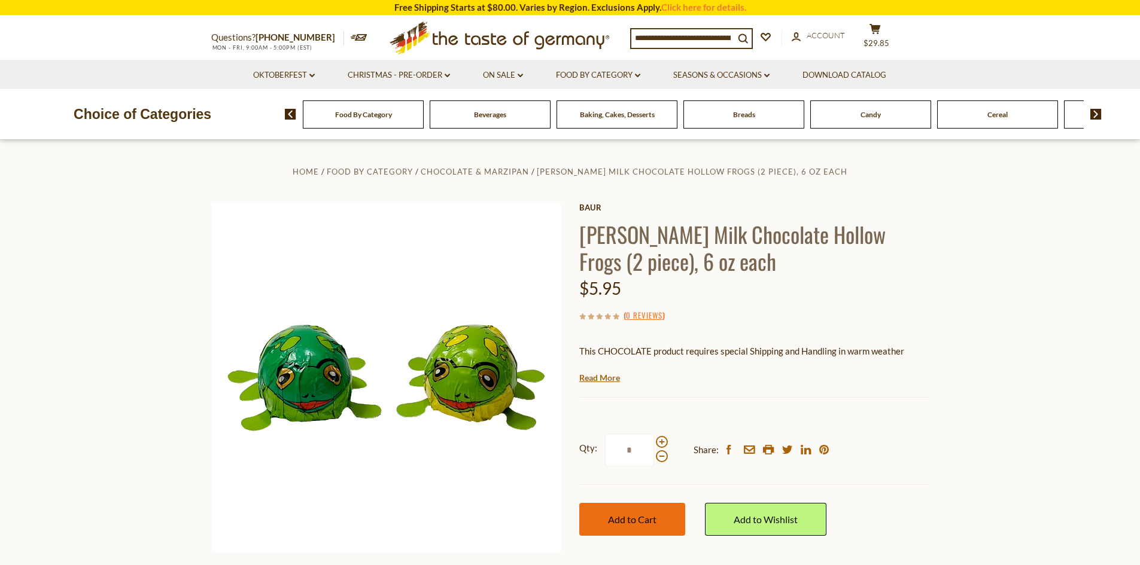
click at [631, 510] on button "Add to Cart" at bounding box center [632, 519] width 106 height 33
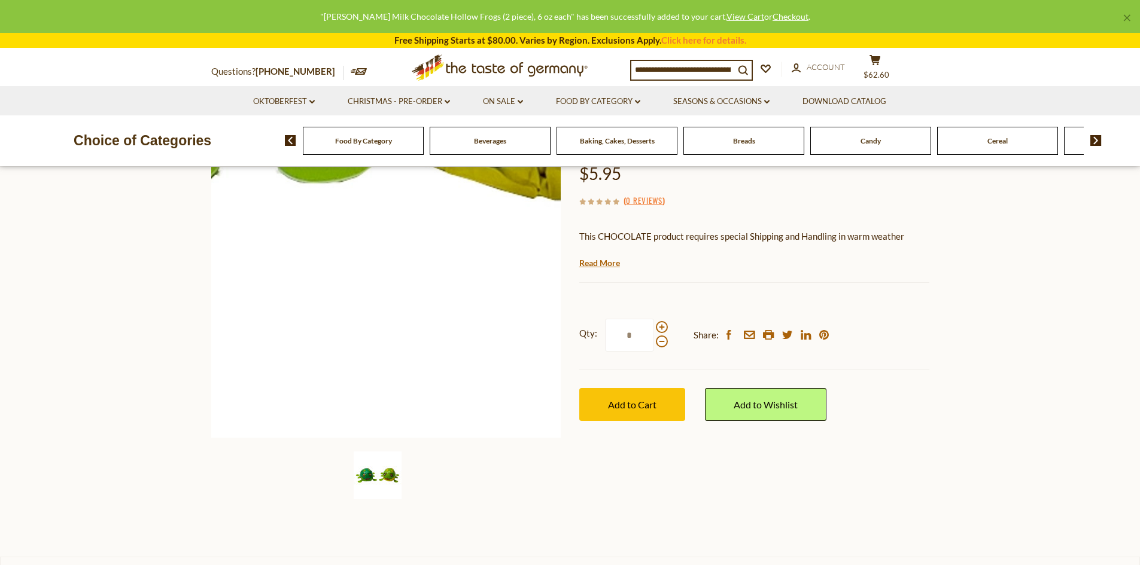
scroll to position [120, 0]
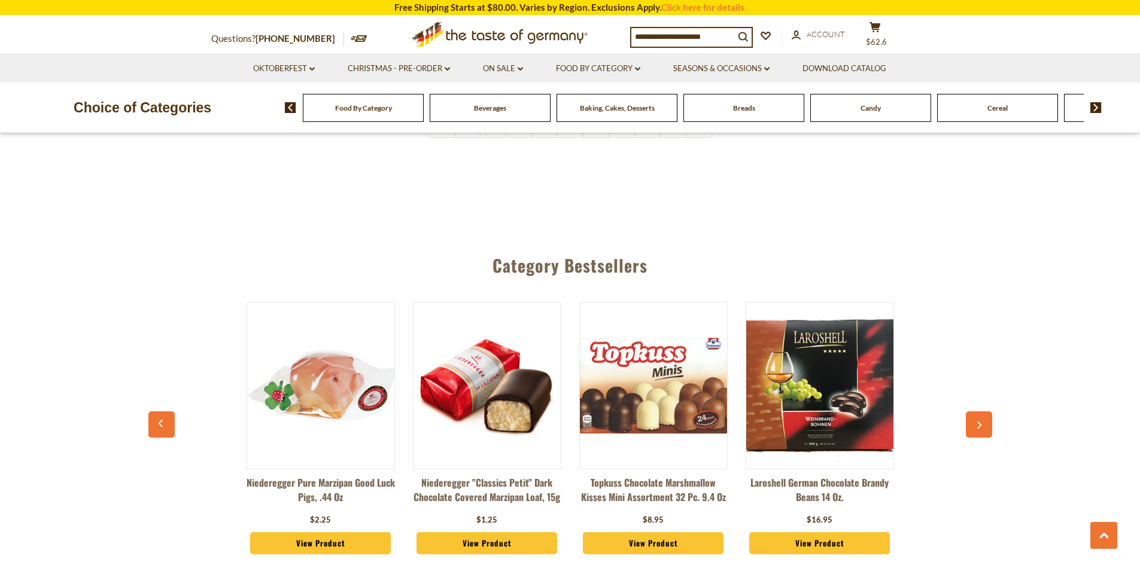
scroll to position [3171, 0]
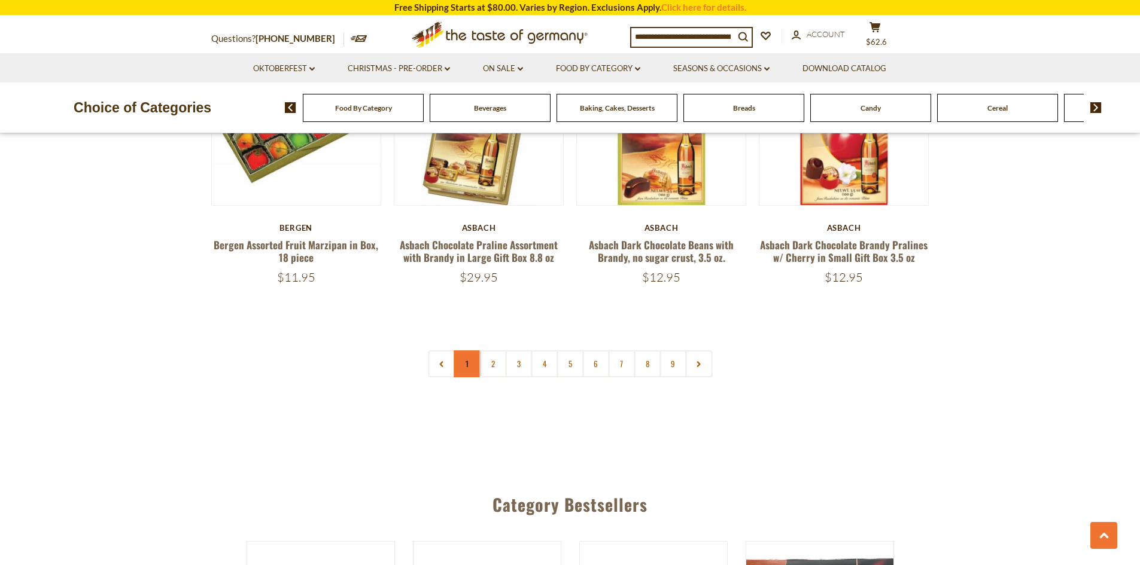
click at [473, 362] on link "1" at bounding box center [467, 364] width 27 height 27
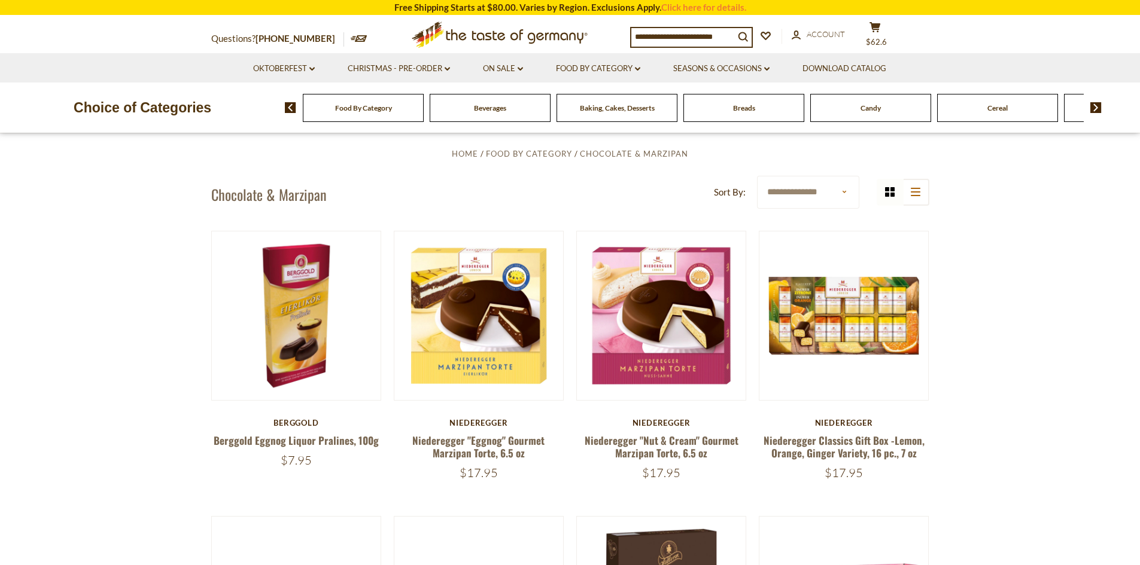
scroll to position [264, 0]
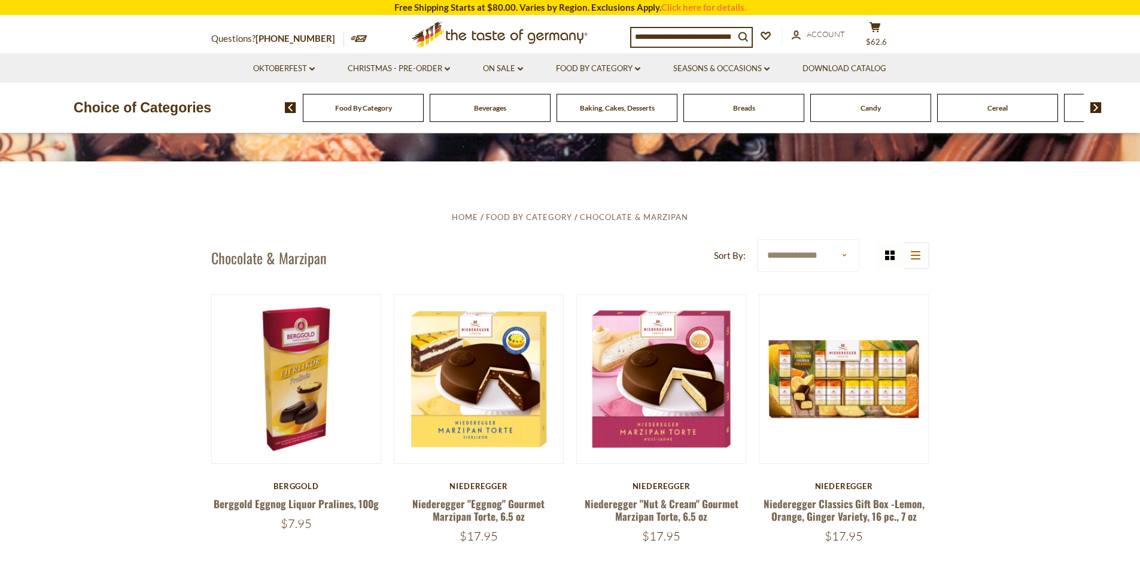
click at [1093, 106] on img at bounding box center [1095, 107] width 11 height 11
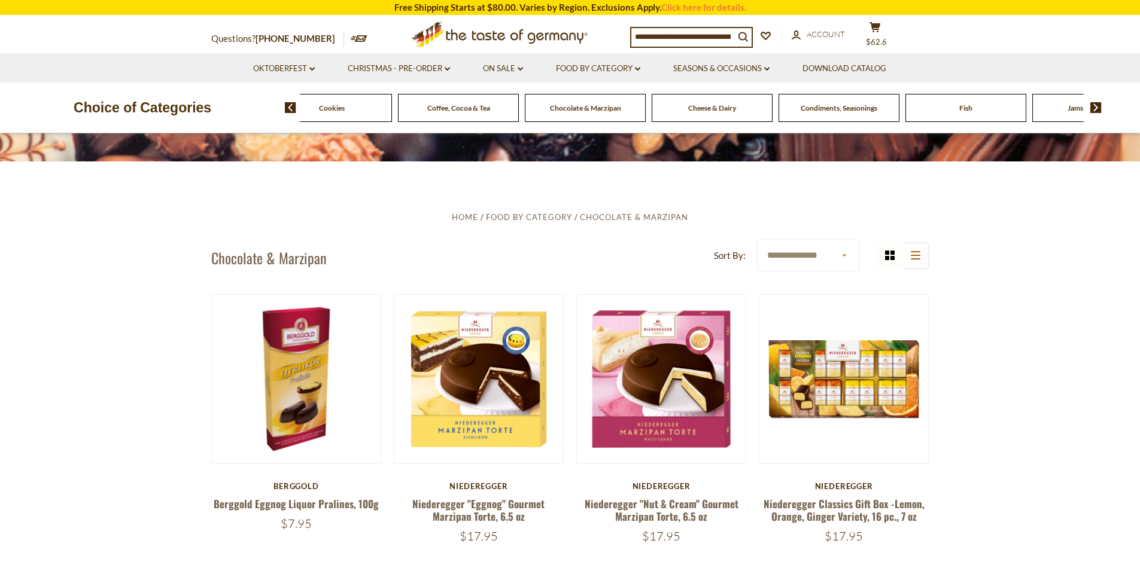
click at [1093, 106] on img at bounding box center [1095, 107] width 11 height 11
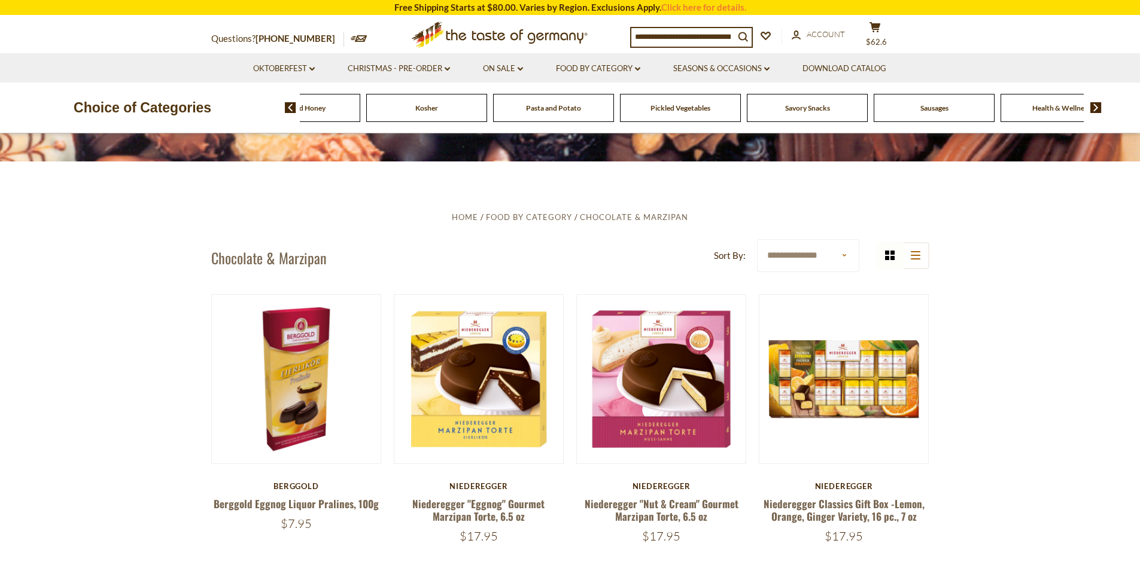
click at [810, 111] on span "Savory Snacks" at bounding box center [807, 108] width 45 height 9
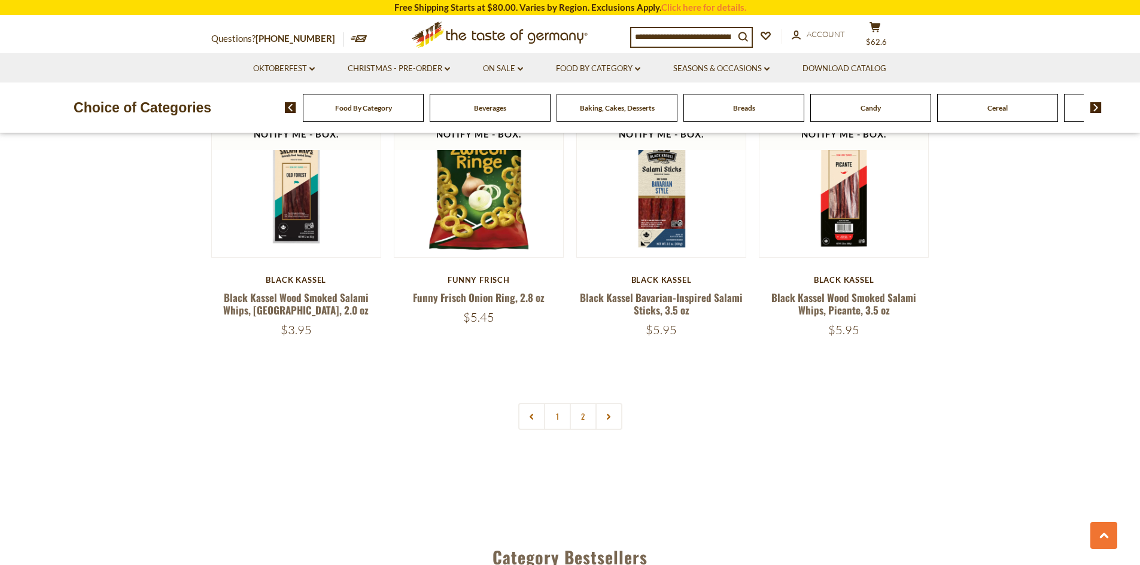
scroll to position [2812, 0]
